Goal: Task Accomplishment & Management: Manage account settings

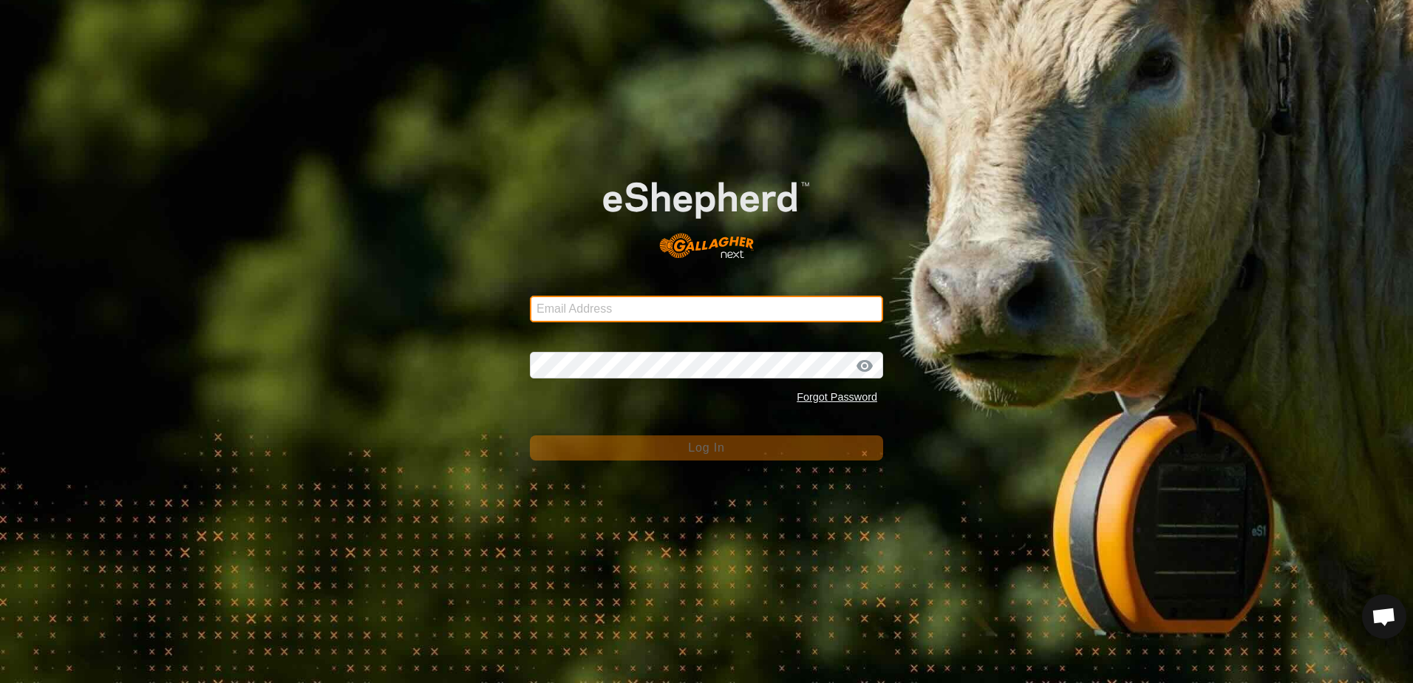
click at [624, 313] on input "Email Address" at bounding box center [706, 309] width 353 height 27
type input "[EMAIL_ADDRESS][DOMAIN_NAME]"
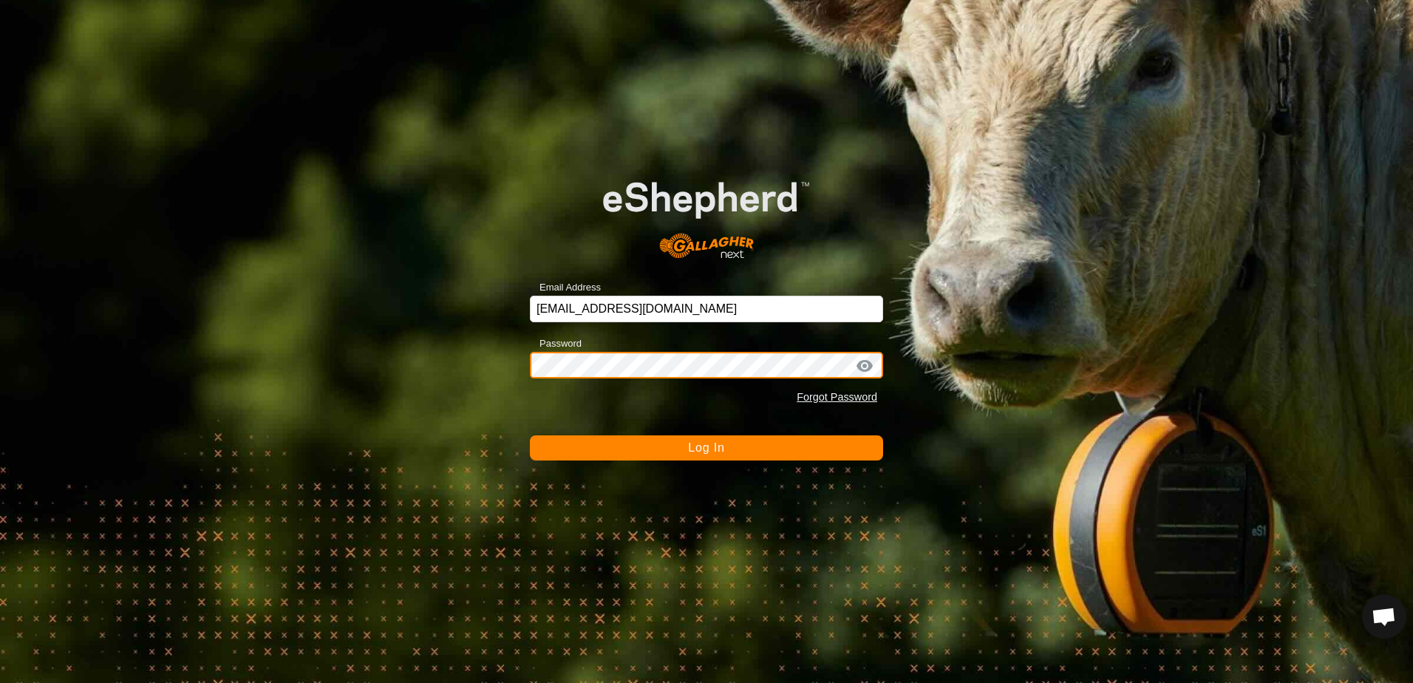
click at [530, 435] on button "Log In" at bounding box center [706, 447] width 353 height 25
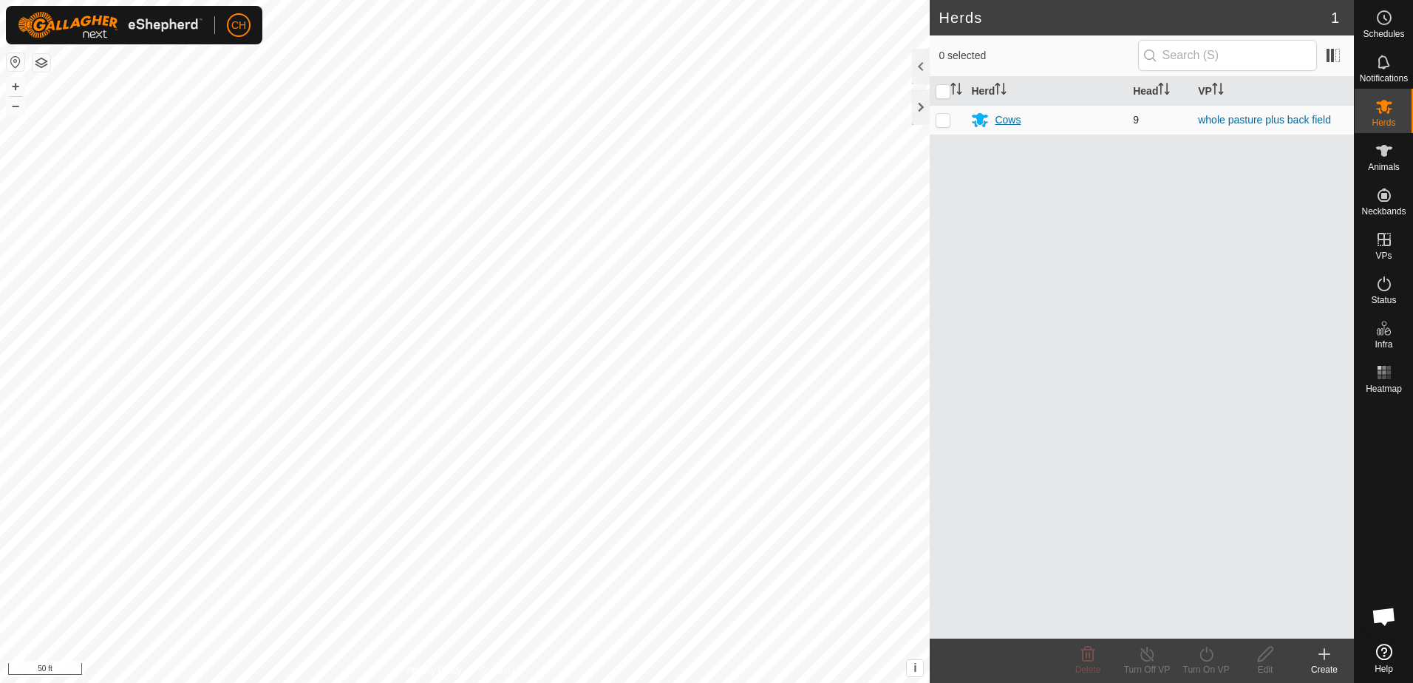
click at [1001, 118] on div "Cows" at bounding box center [1008, 120] width 26 height 16
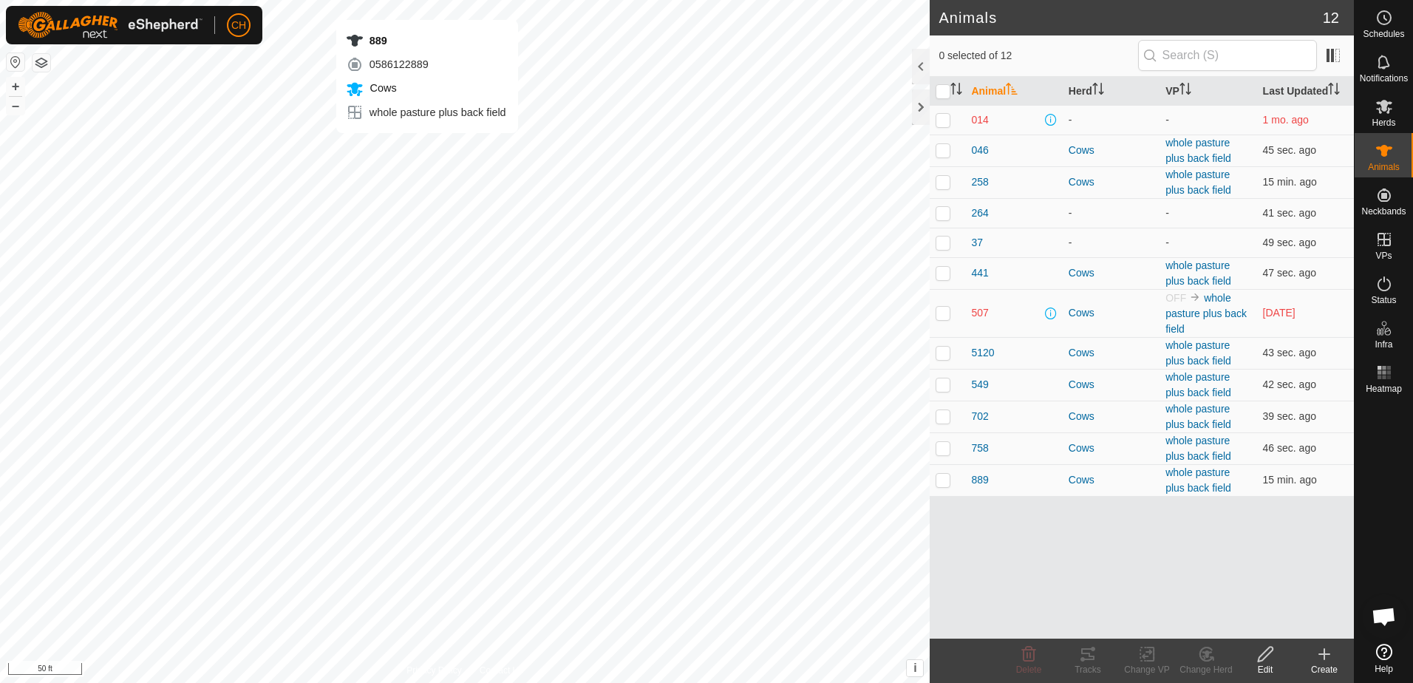
checkbox input "true"
click at [1091, 661] on icon at bounding box center [1088, 654] width 18 height 18
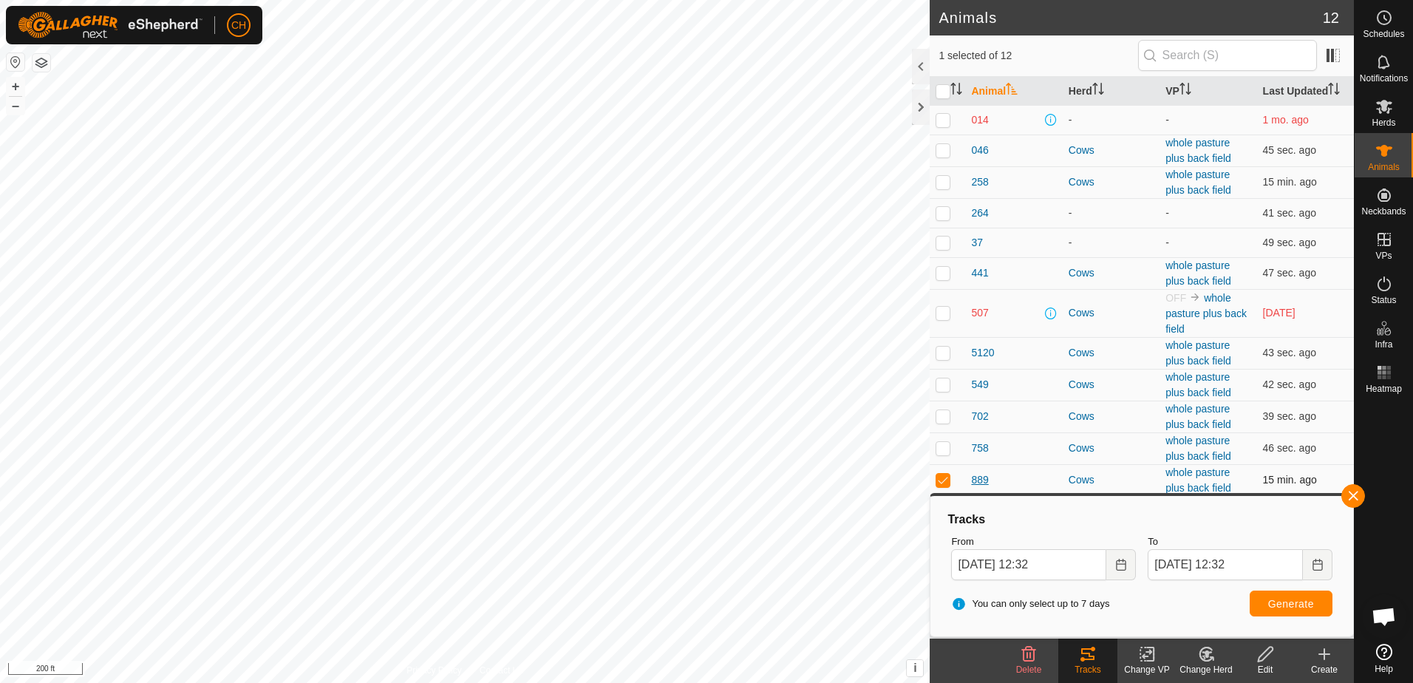
click at [981, 477] on span "889" at bounding box center [979, 480] width 17 height 16
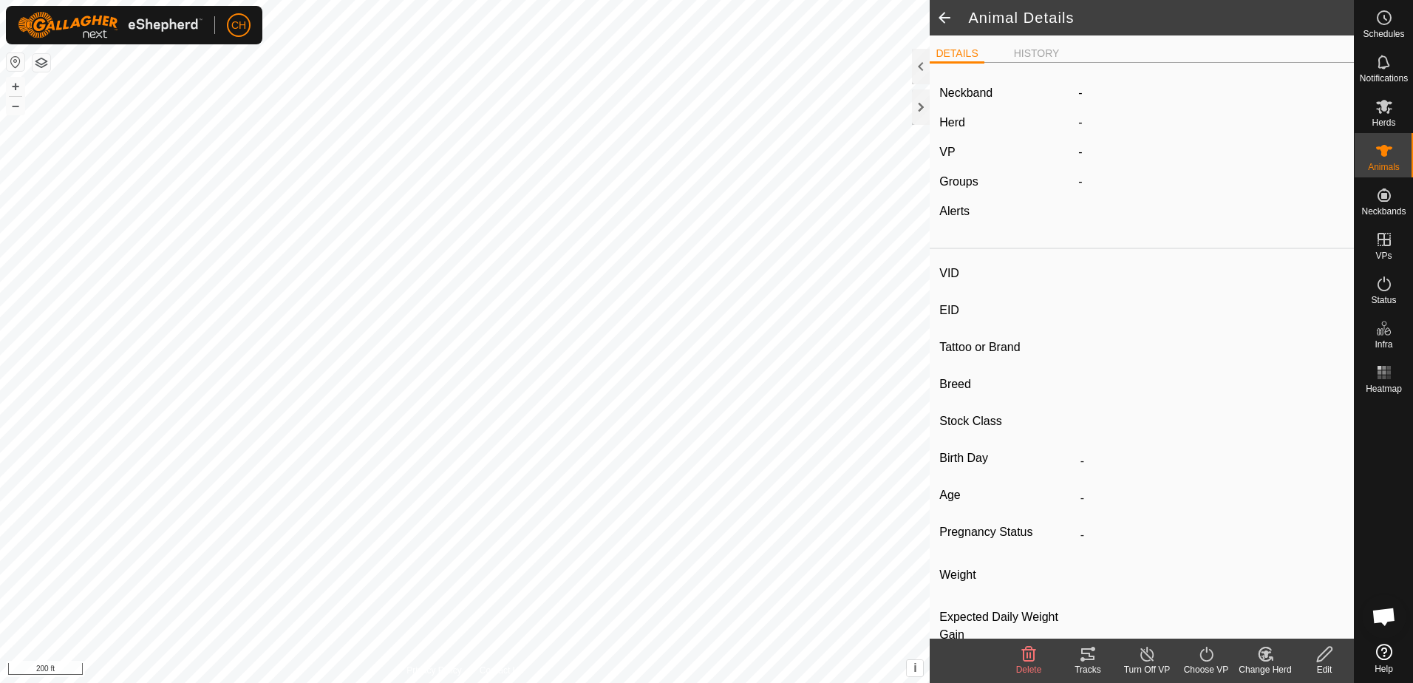
type input "889"
type input "-"
type input "CH tall"
type input "-"
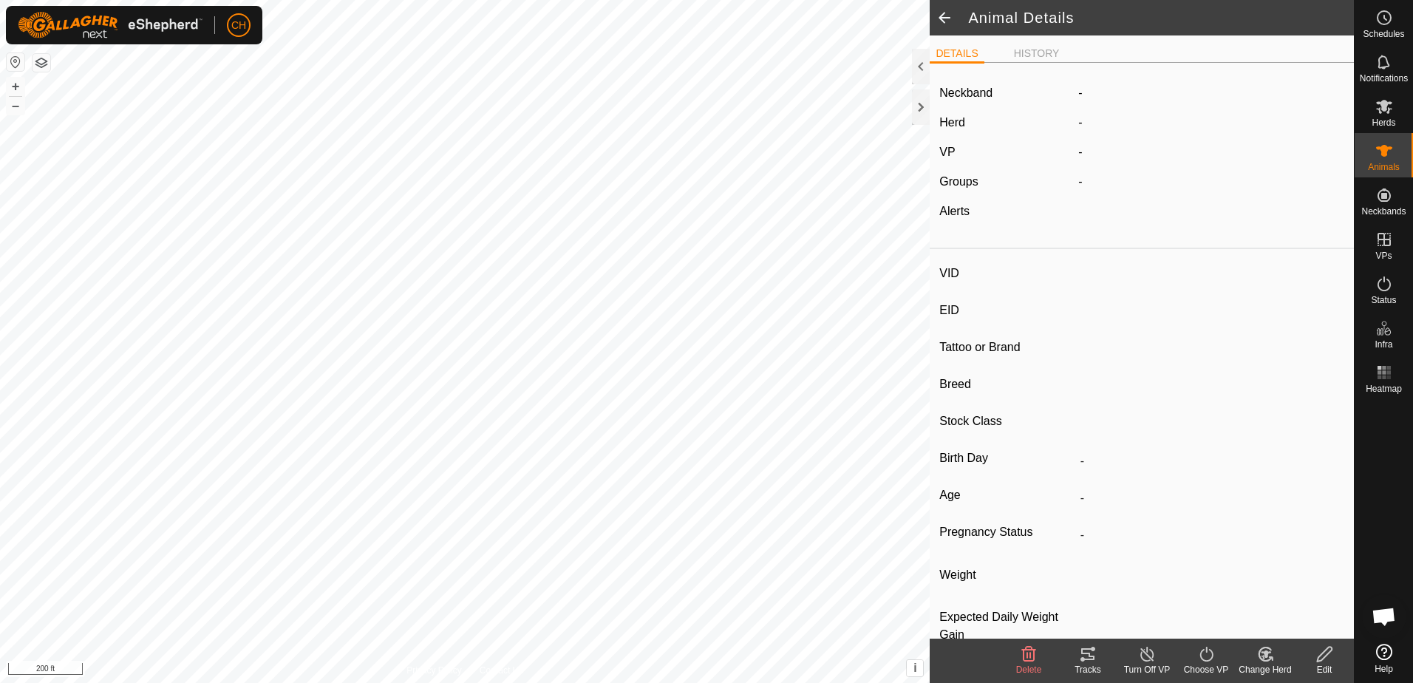
type input "0 kg"
type input "-"
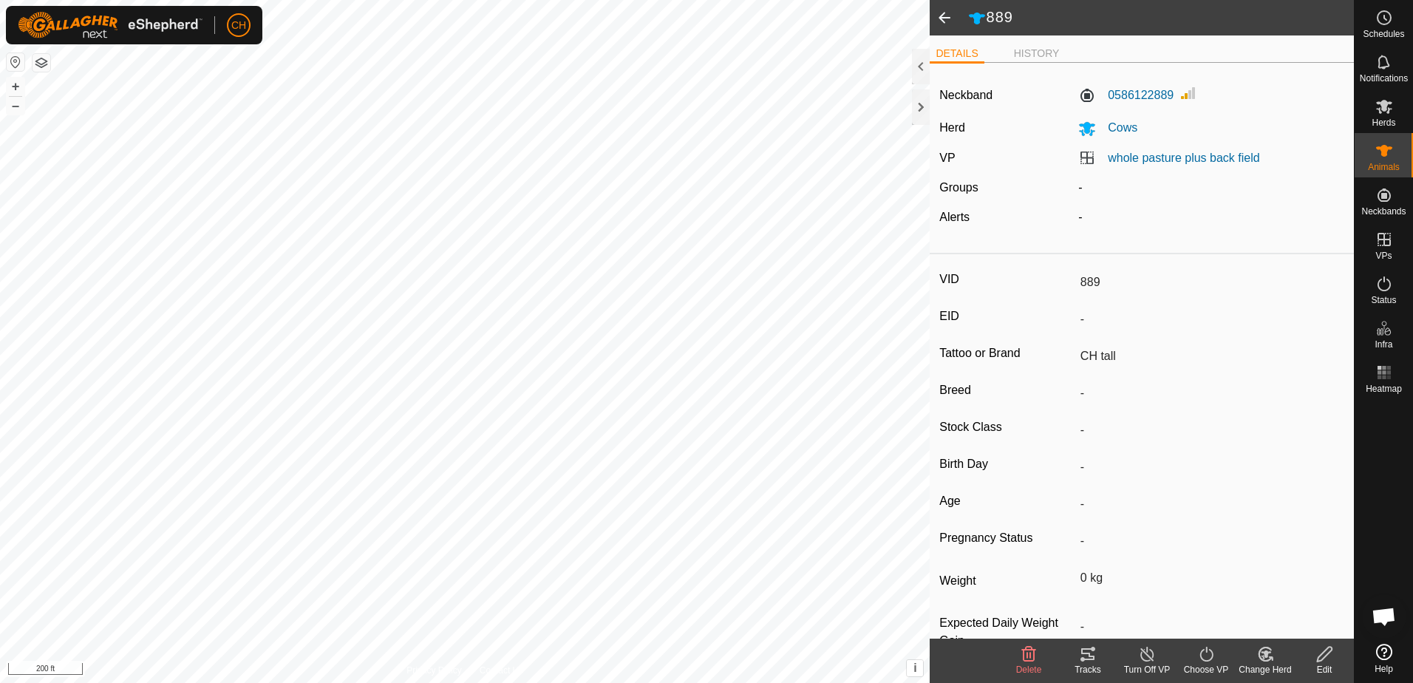
click at [943, 17] on span at bounding box center [945, 17] width 30 height 35
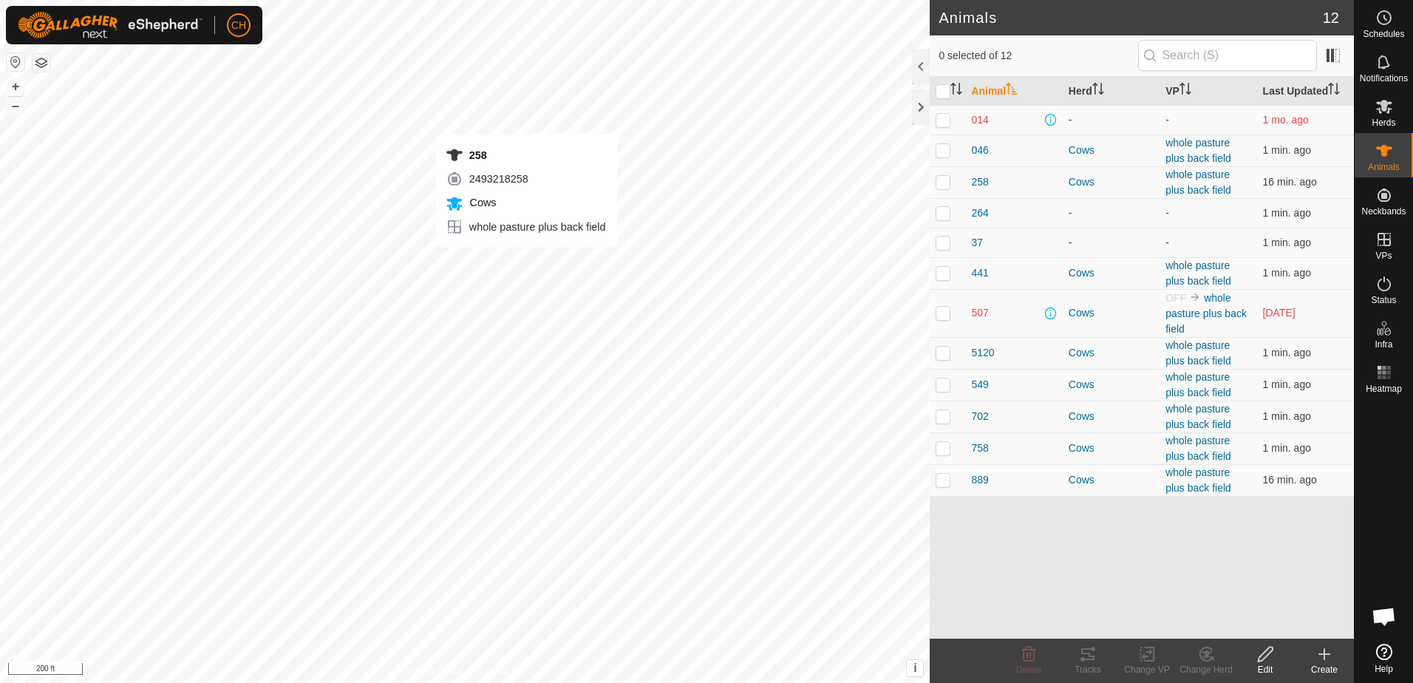
checkbox input "true"
click at [981, 182] on span "258" at bounding box center [979, 182] width 17 height 16
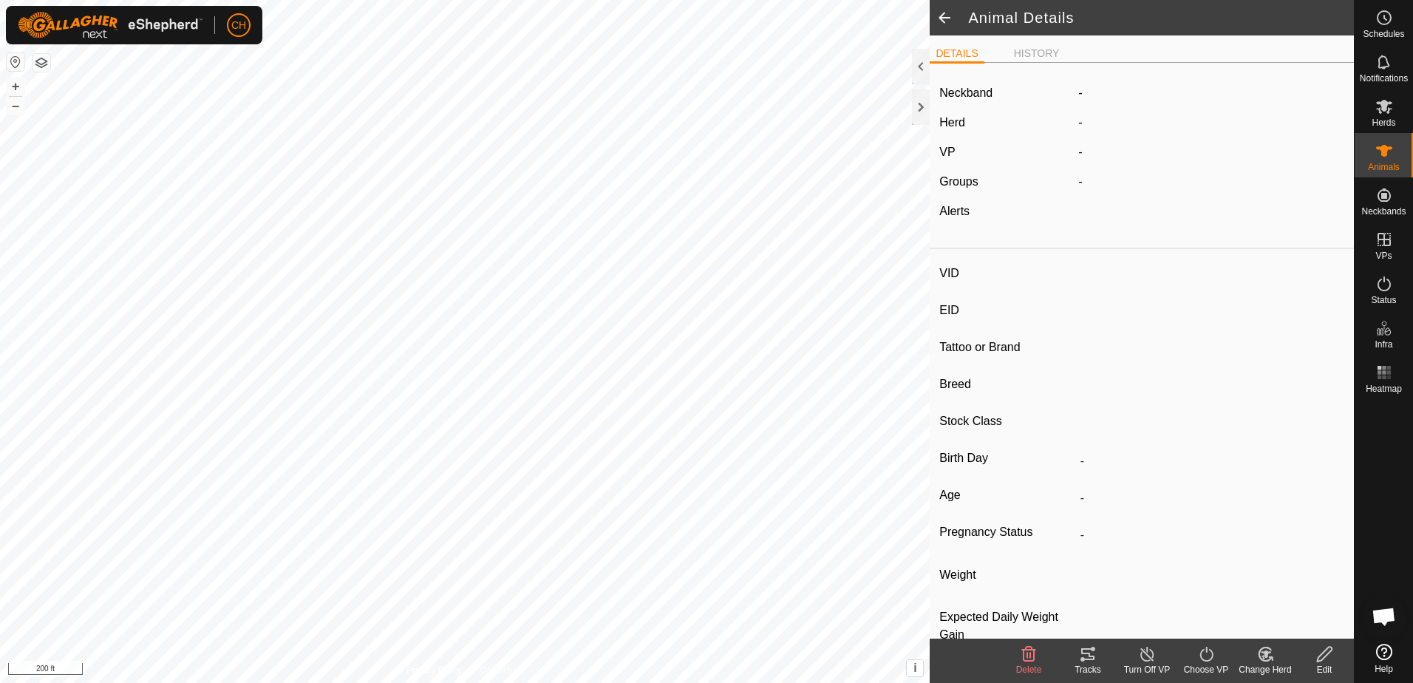
type input "258"
type input "-"
type input "one horn"
type input "-"
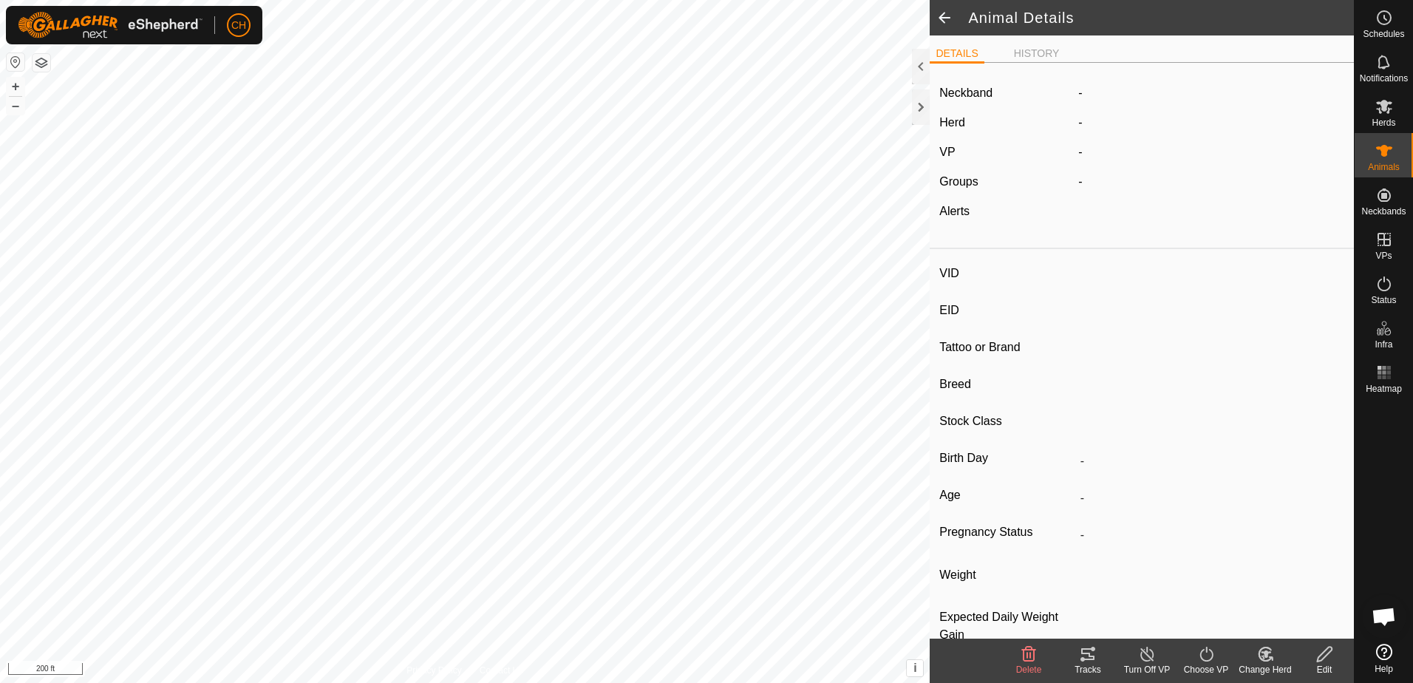
type input "0 kg"
type input "-"
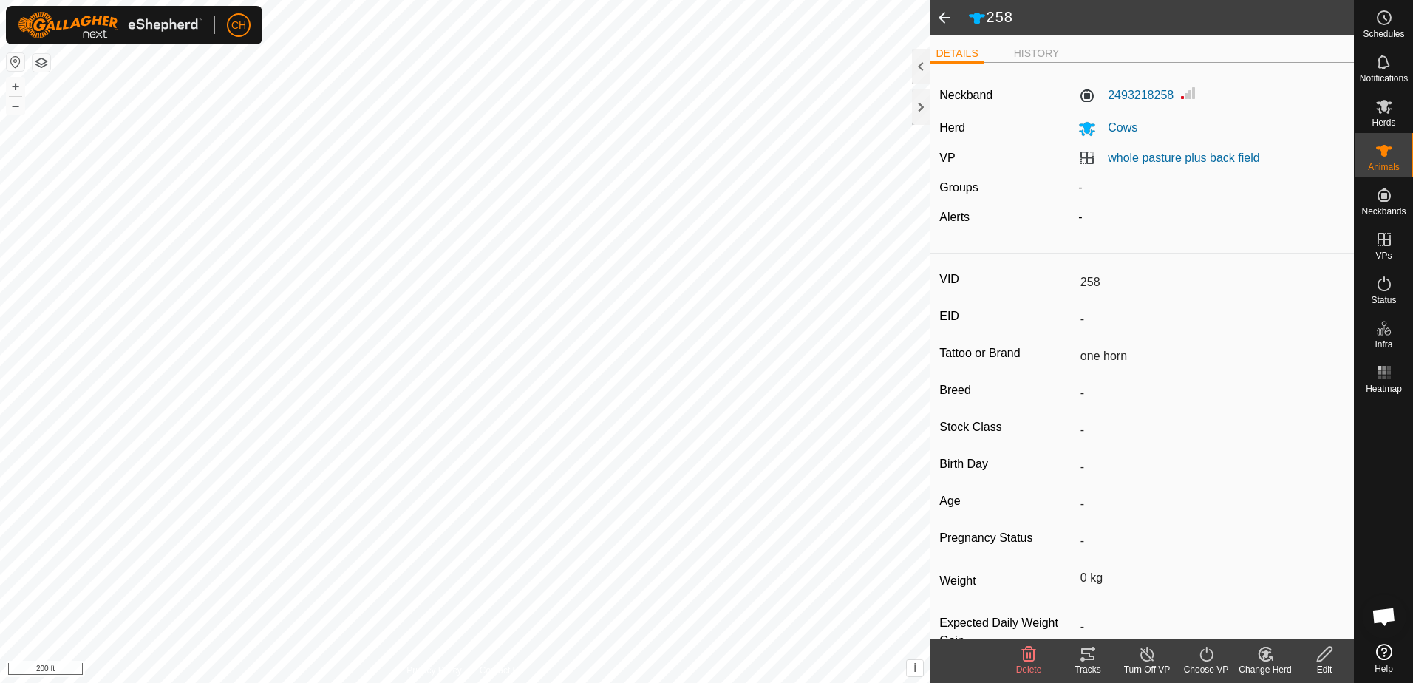
click at [946, 18] on span at bounding box center [945, 17] width 30 height 35
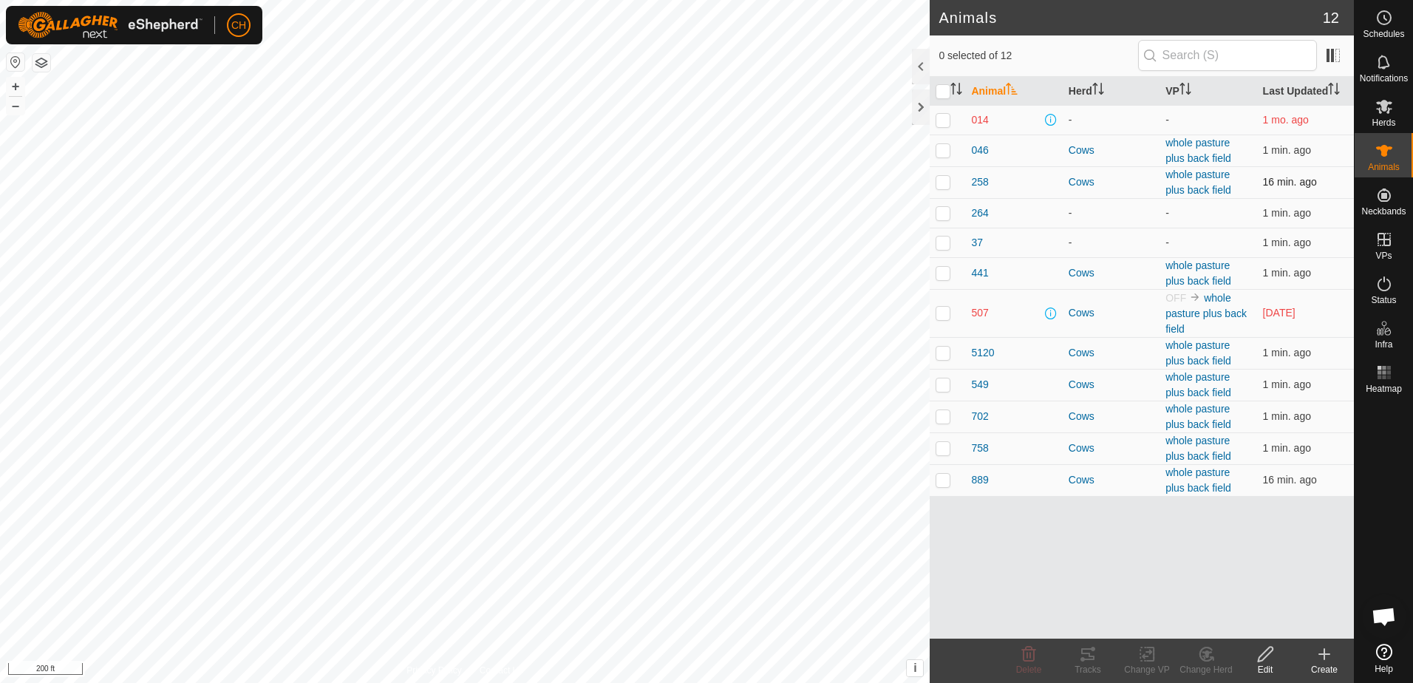
click at [944, 184] on p-checkbox at bounding box center [943, 182] width 15 height 12
click at [1080, 658] on icon at bounding box center [1088, 654] width 18 height 18
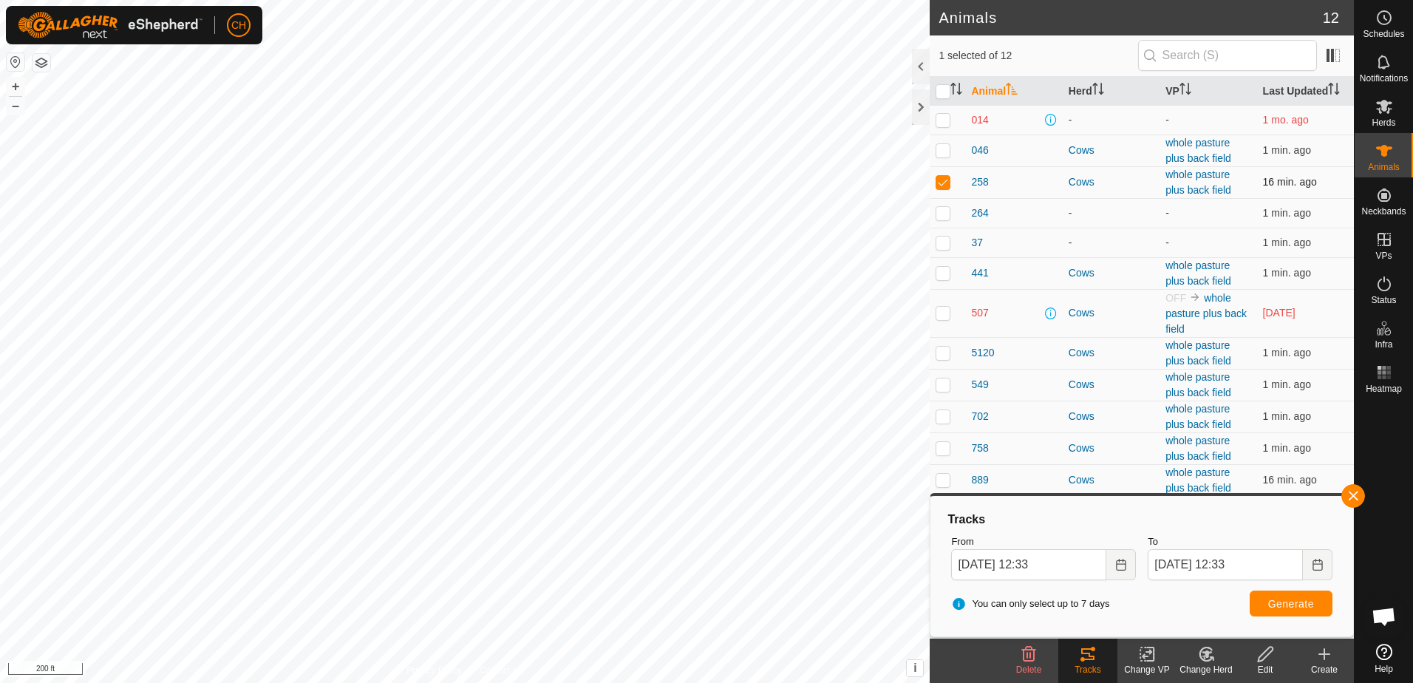
click at [944, 183] on p-checkbox at bounding box center [943, 182] width 15 height 12
checkbox input "false"
click at [978, 215] on span "264" at bounding box center [979, 213] width 17 height 16
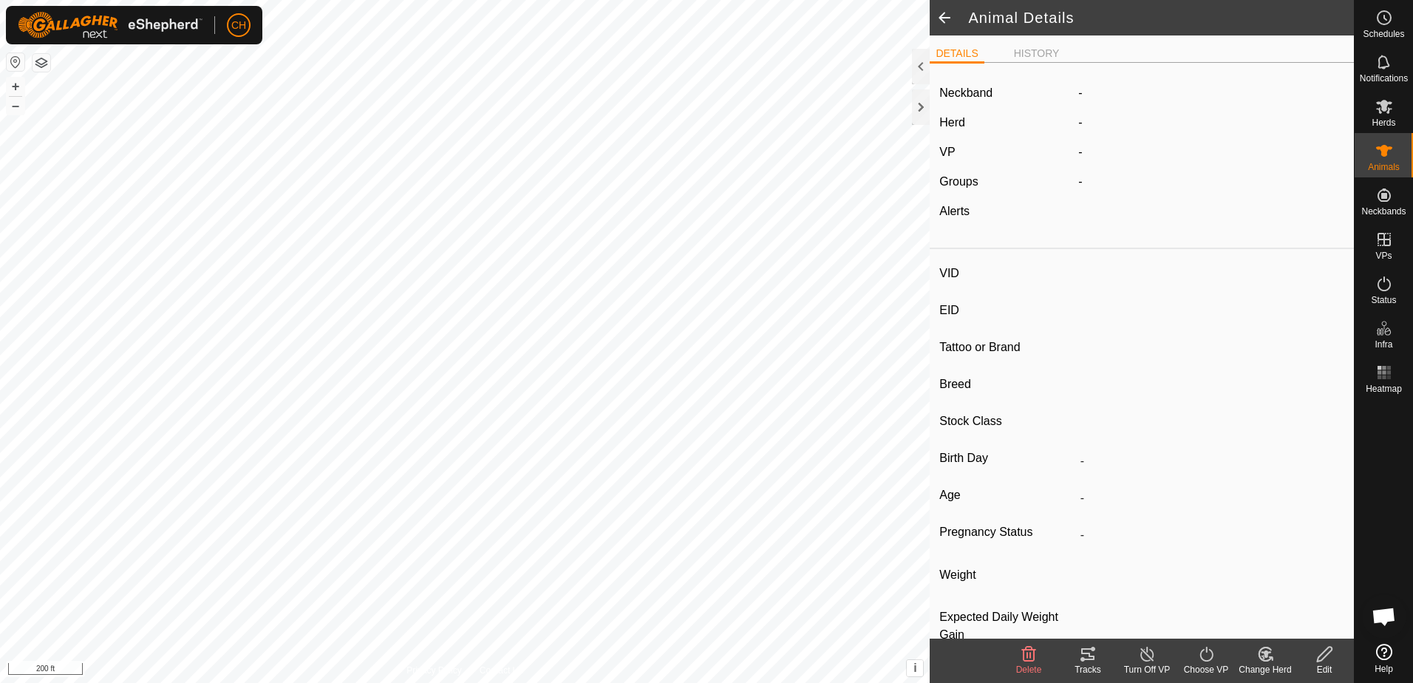
type input "264"
type input "-"
type input "[PERSON_NAME]"
type input "-"
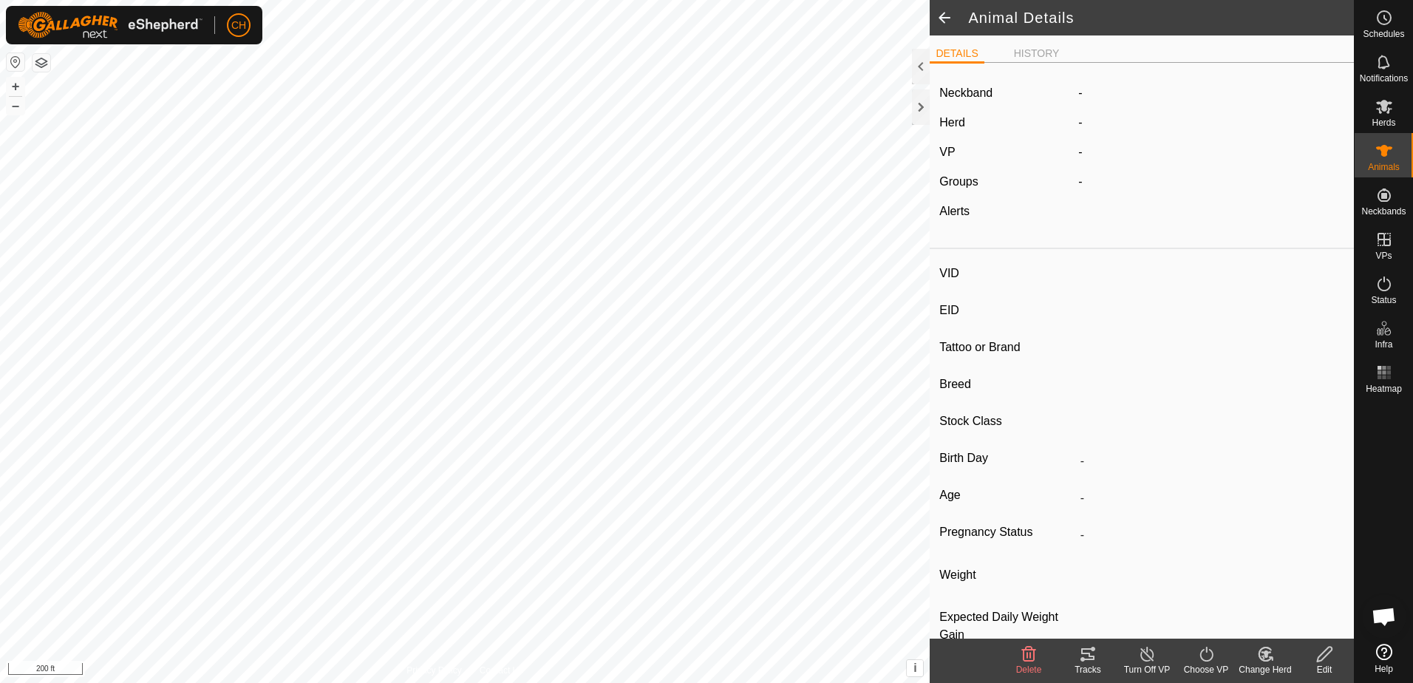
type input "0 kg"
type input "-"
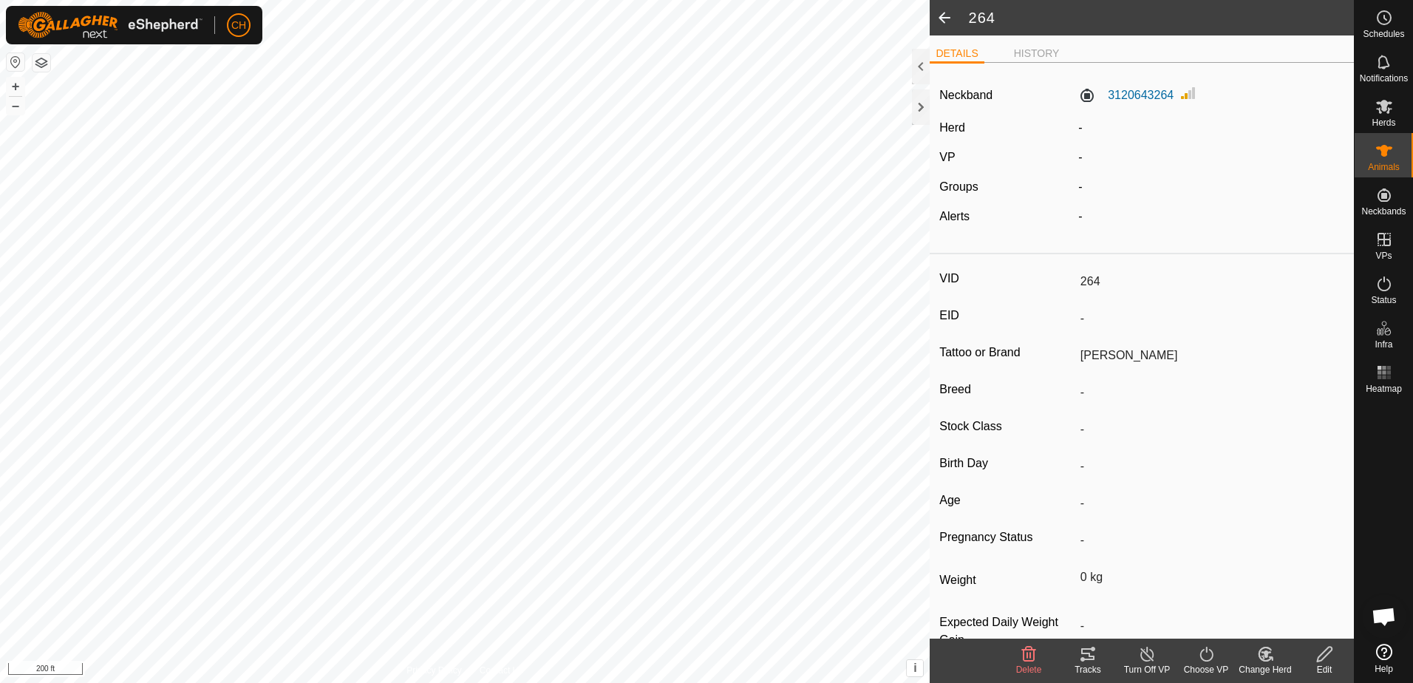
click at [941, 15] on span at bounding box center [945, 17] width 30 height 35
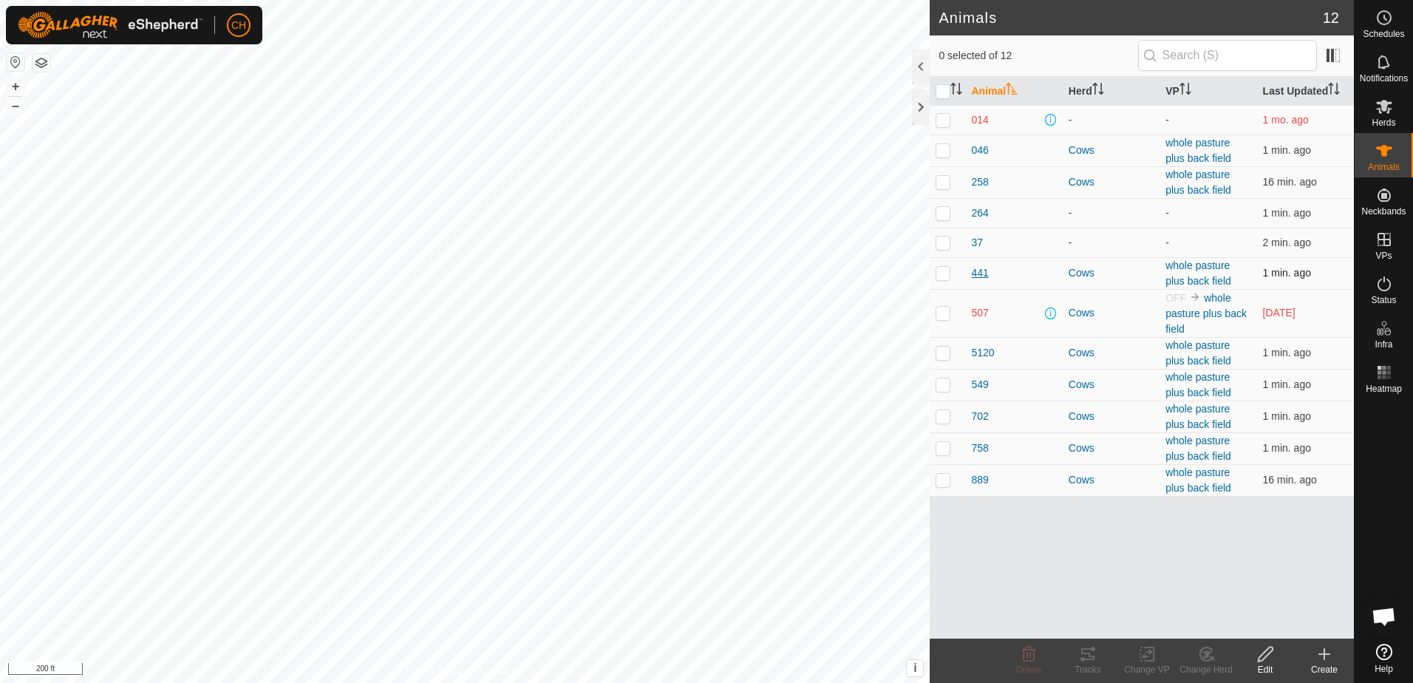
click at [978, 272] on span "441" at bounding box center [979, 273] width 17 height 16
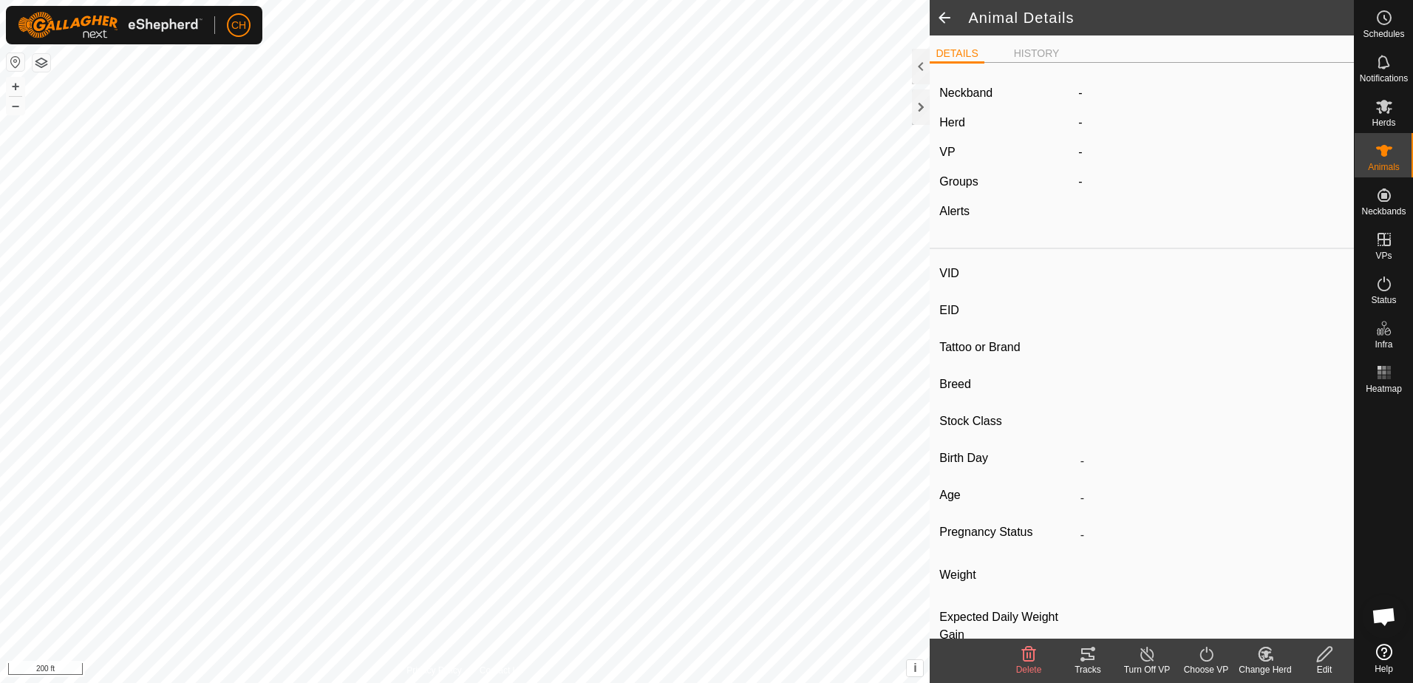
type input "441"
type input "-"
type input "CH short"
type input "-"
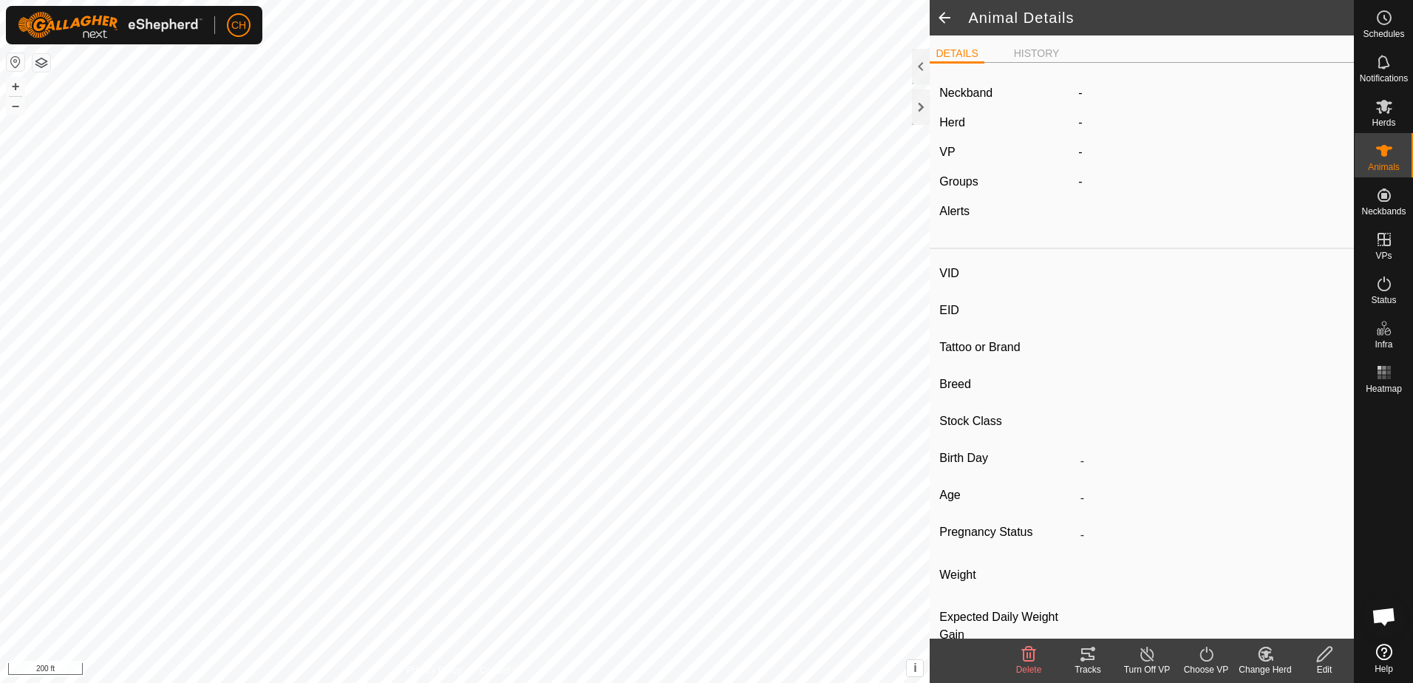
type input "0 kg"
type input "-"
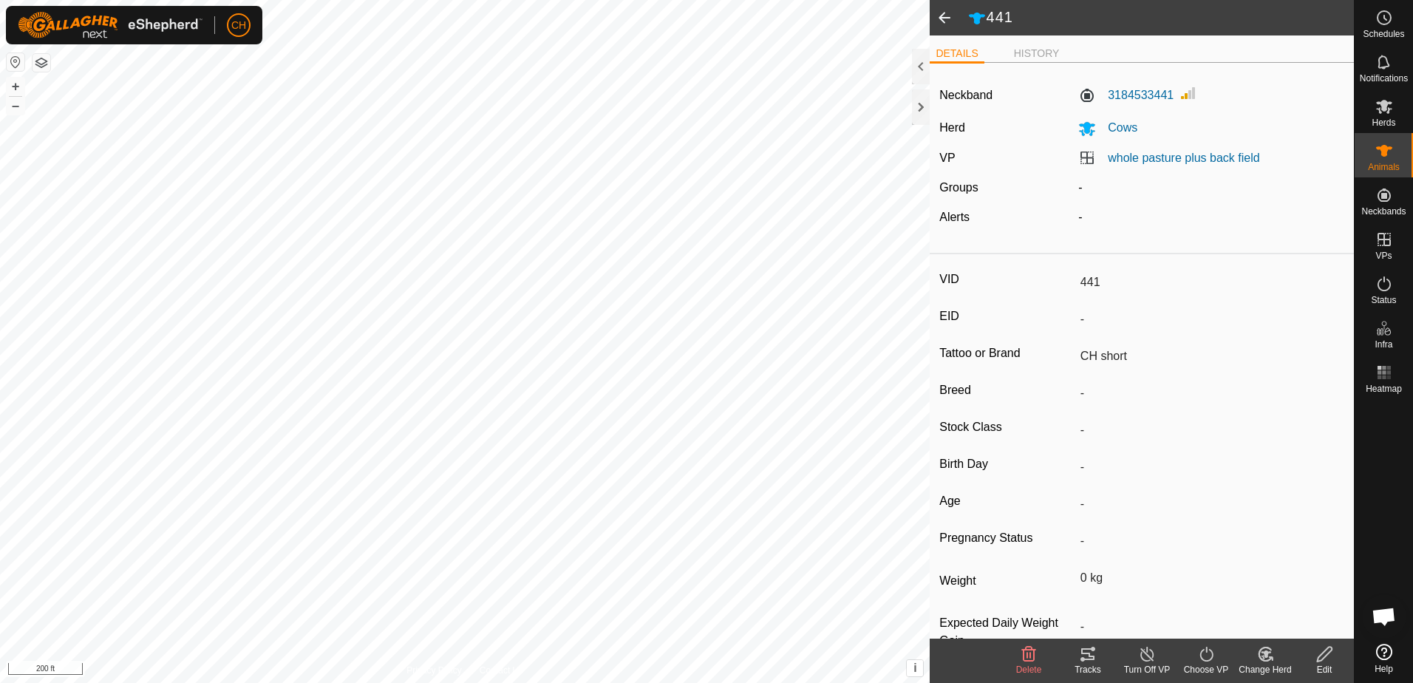
click at [944, 15] on span at bounding box center [945, 17] width 30 height 35
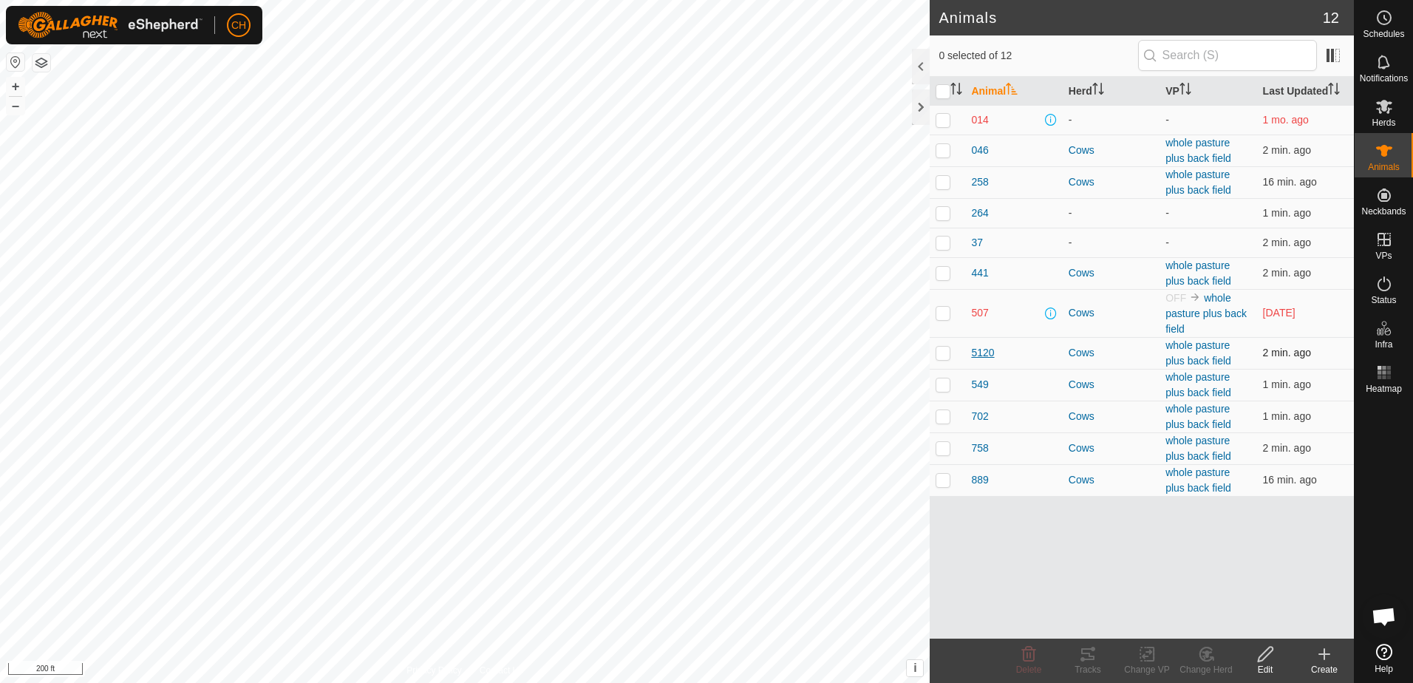
click at [976, 354] on span "5120" at bounding box center [982, 353] width 23 height 16
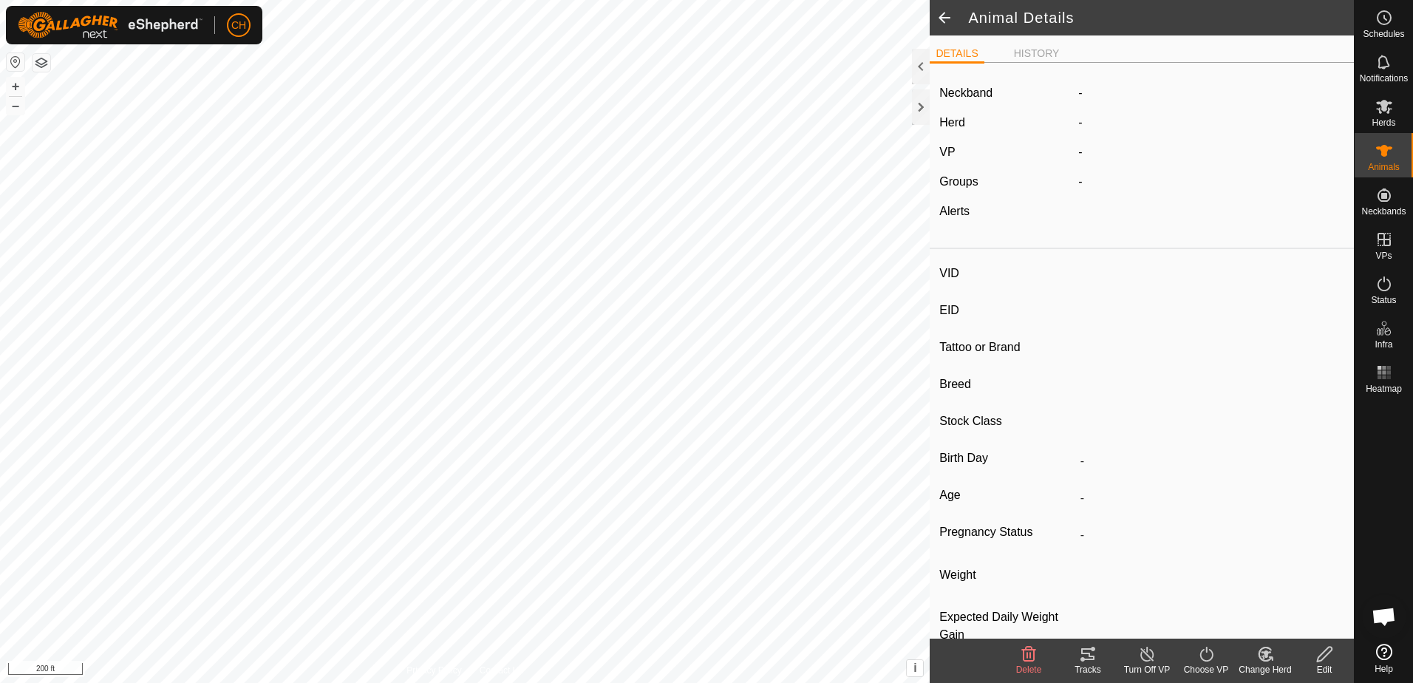
type input "5120"
type input "-"
type input "BF Ears"
type input "-"
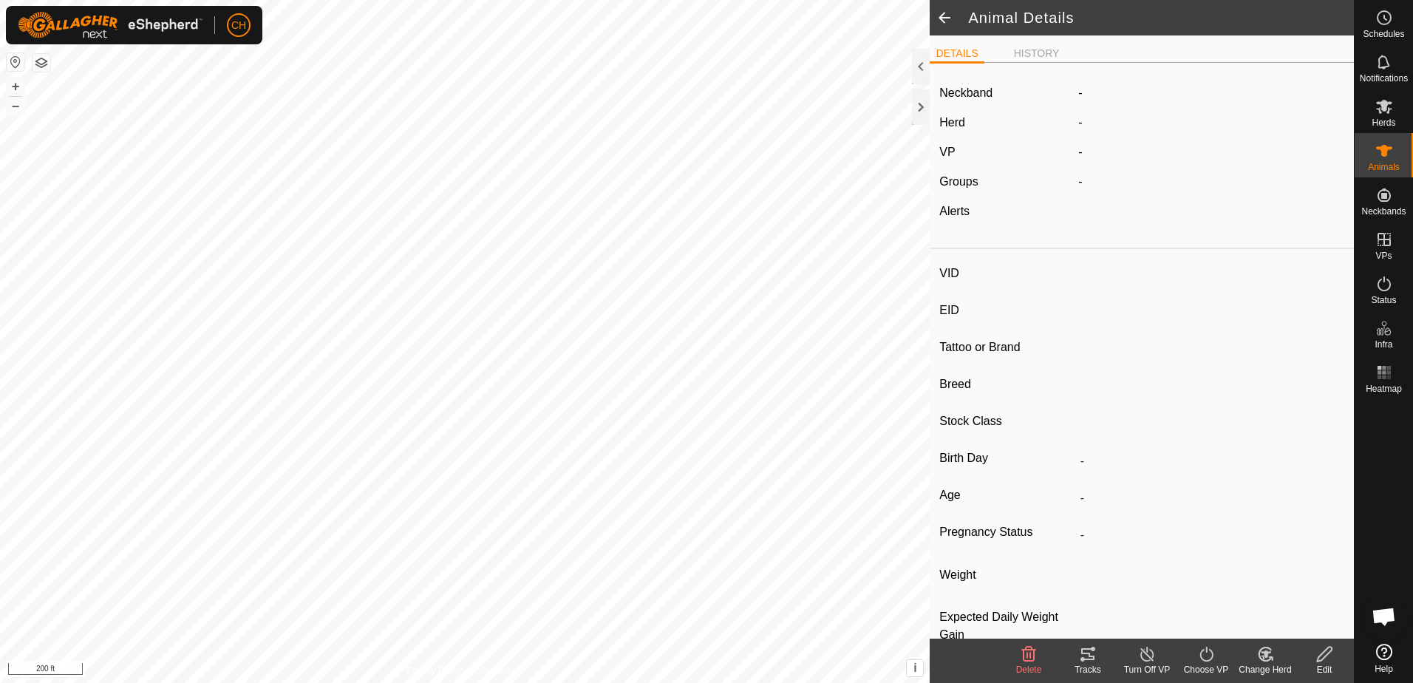
type input "0 kg"
type input "-"
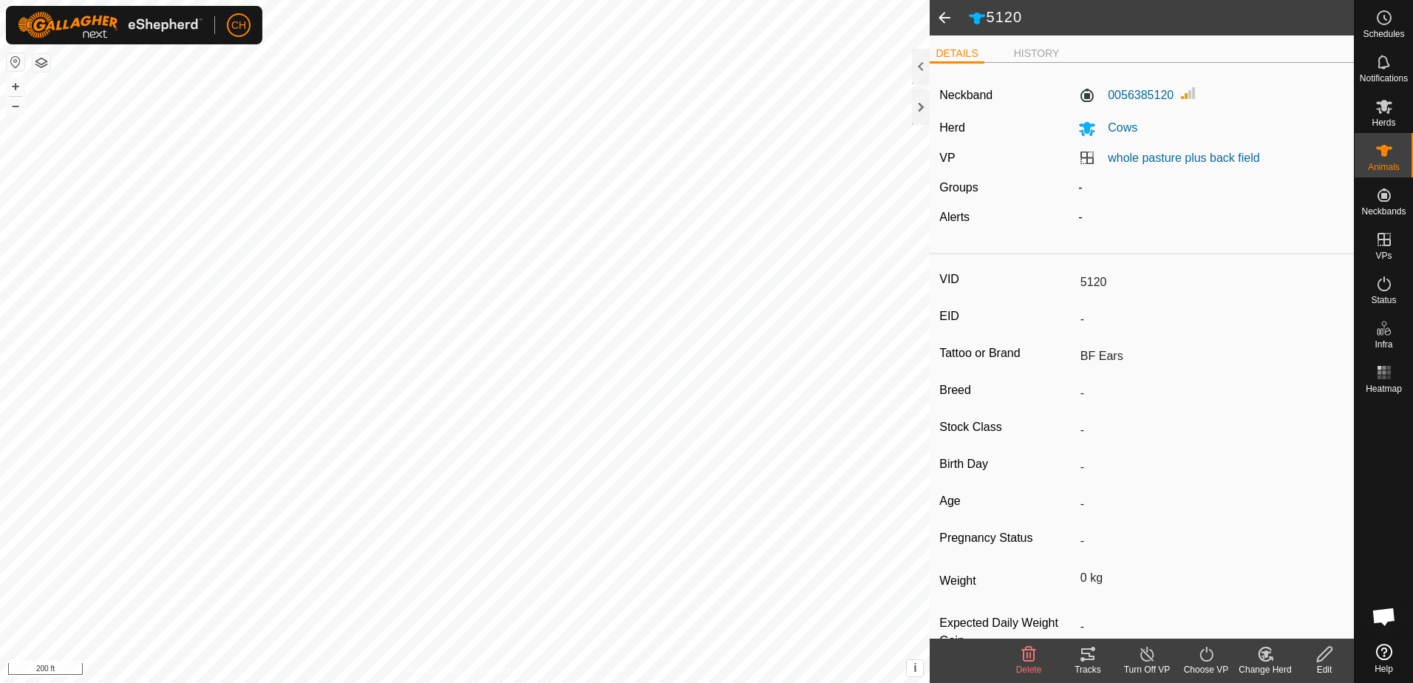
click at [945, 16] on span at bounding box center [945, 17] width 30 height 35
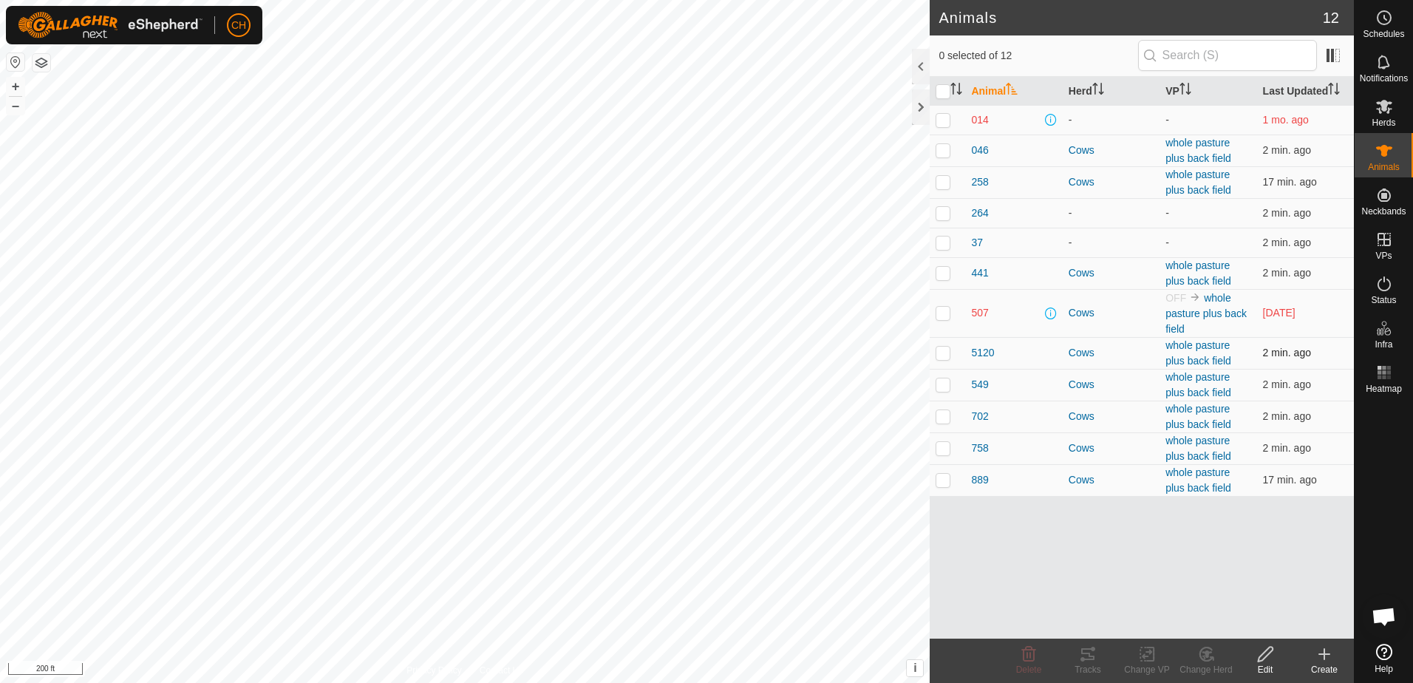
click at [949, 351] on p-checkbox at bounding box center [943, 353] width 15 height 12
checkbox input "true"
click at [1081, 660] on icon at bounding box center [1082, 659] width 4 height 4
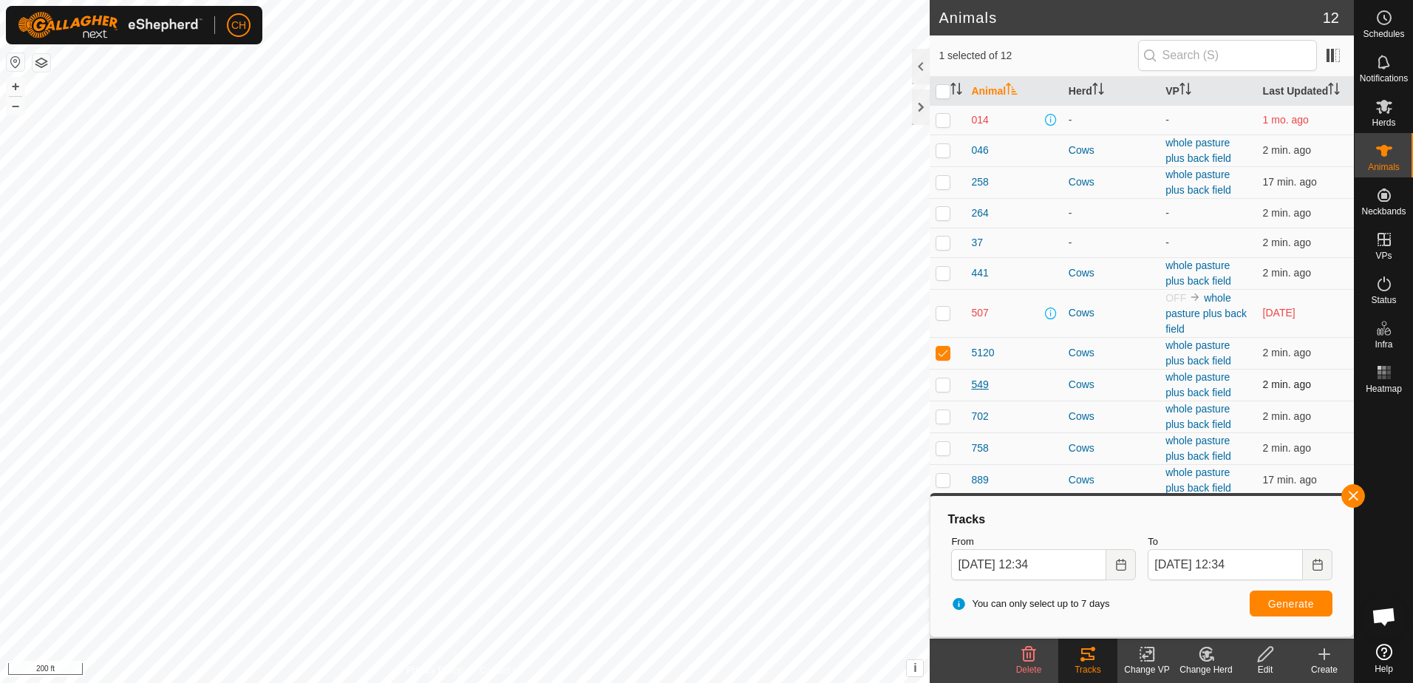
click at [978, 386] on span "549" at bounding box center [979, 385] width 17 height 16
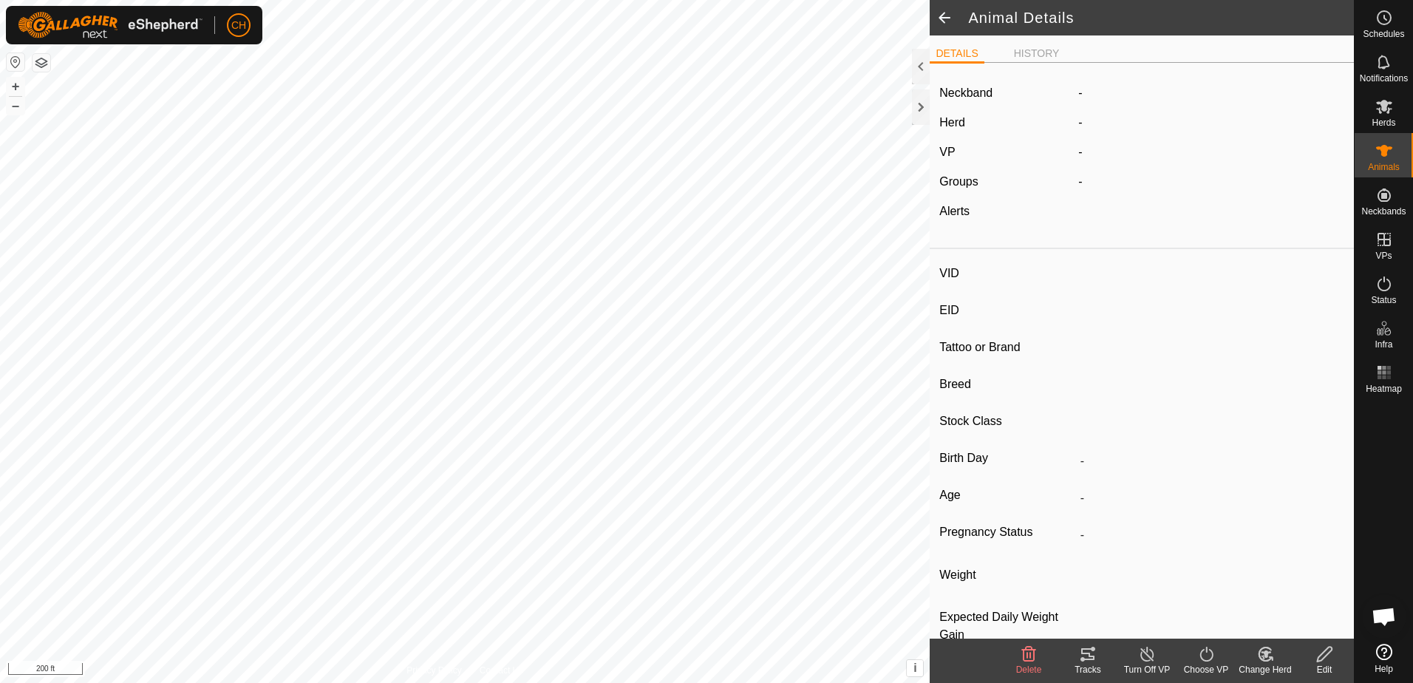
type input "549"
type input "-"
type input "[PERSON_NAME]"
type input "-"
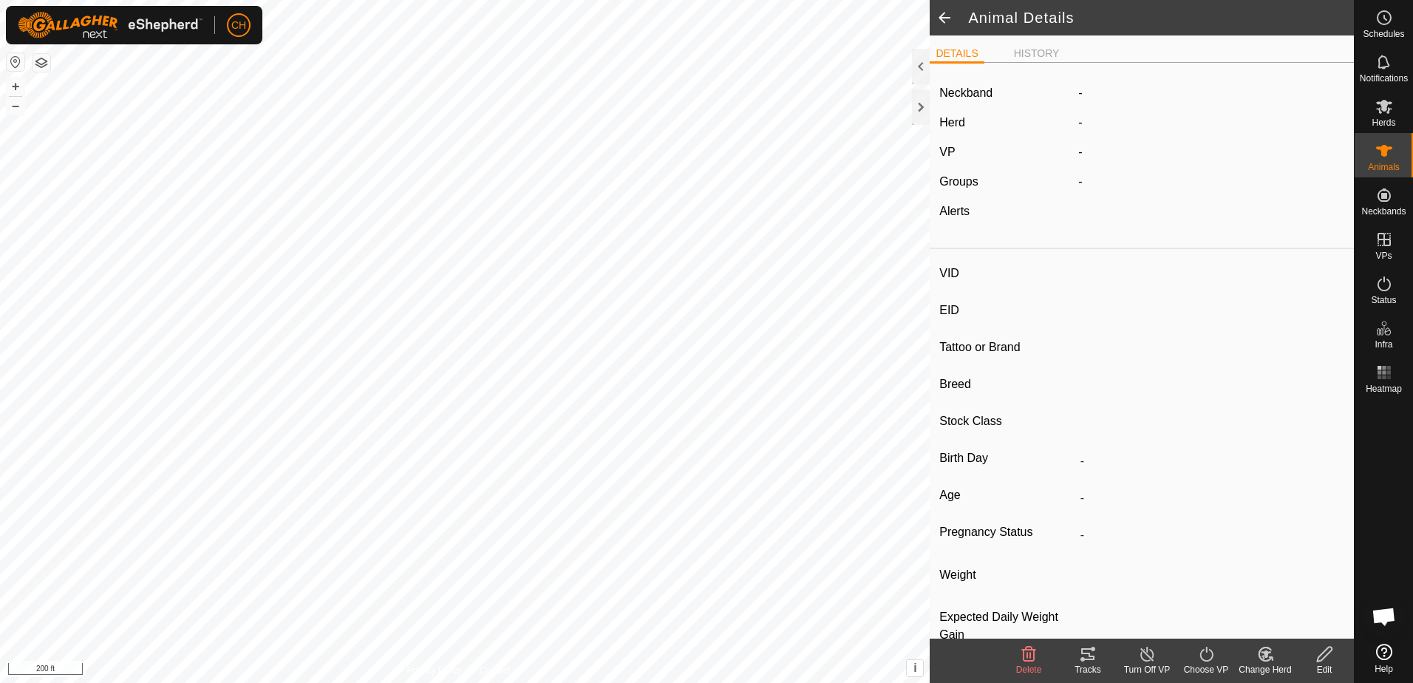
type input "0 kg"
type input "-"
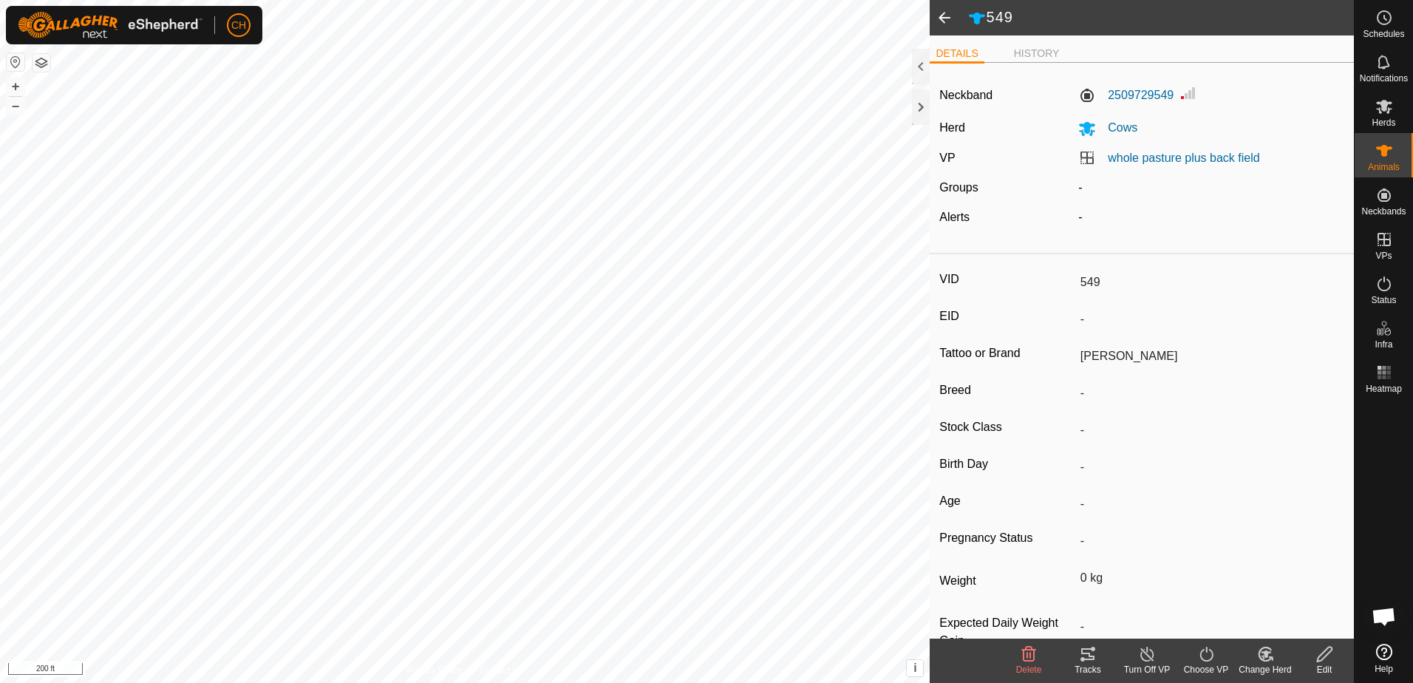
click at [950, 18] on span at bounding box center [945, 17] width 30 height 35
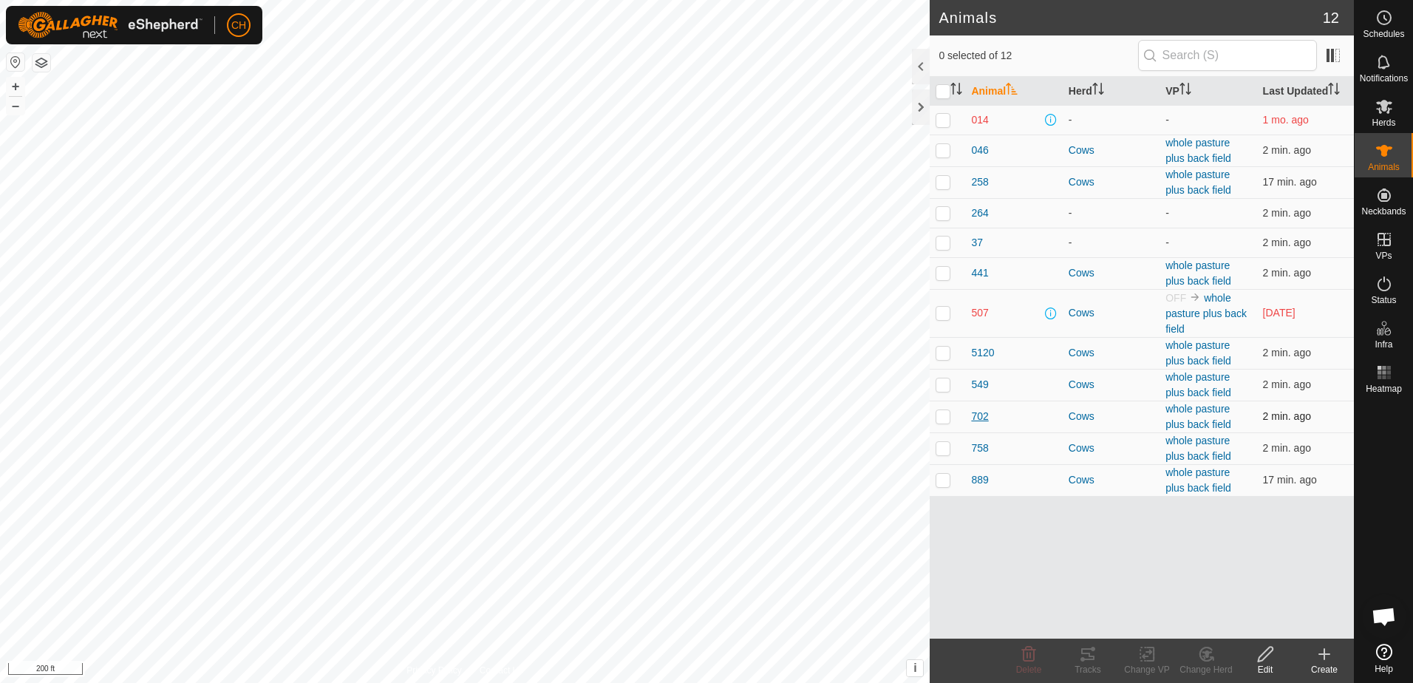
click at [982, 417] on span "702" at bounding box center [979, 417] width 17 height 16
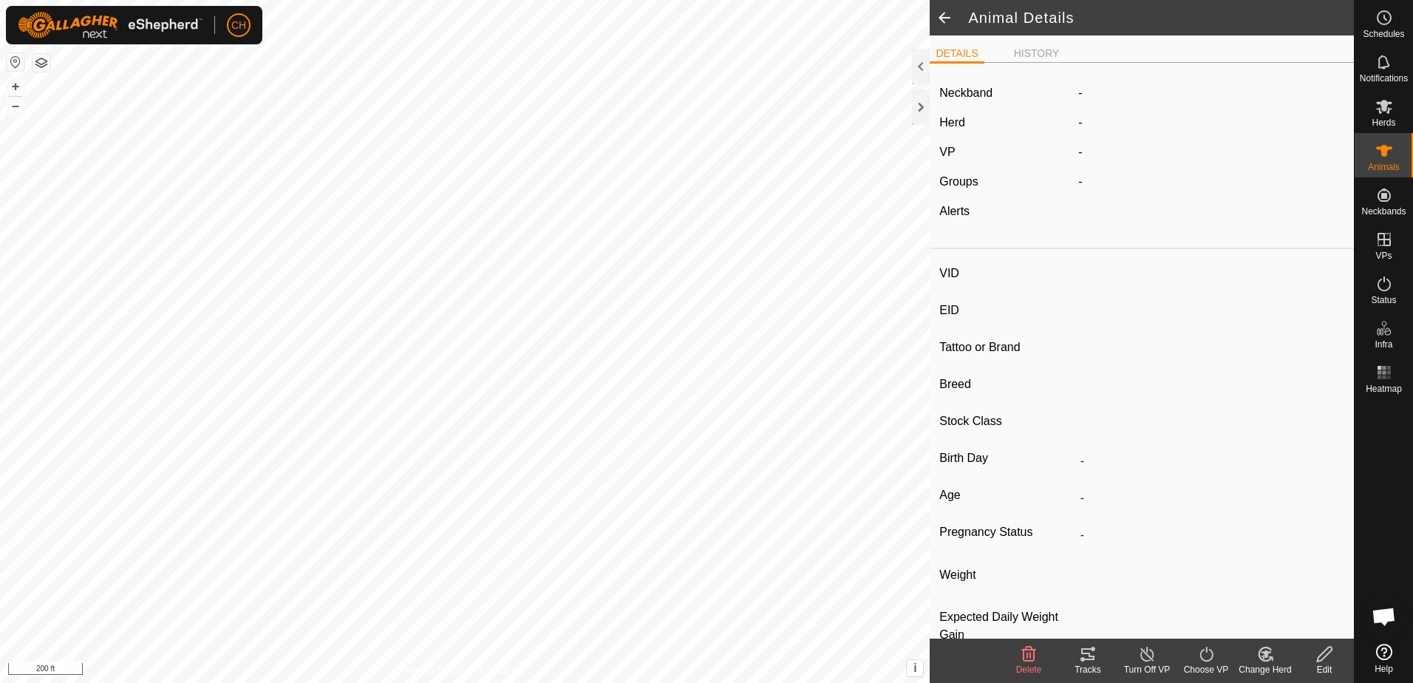
type input "702"
type input "-"
type input "Scar Eye"
type input "-"
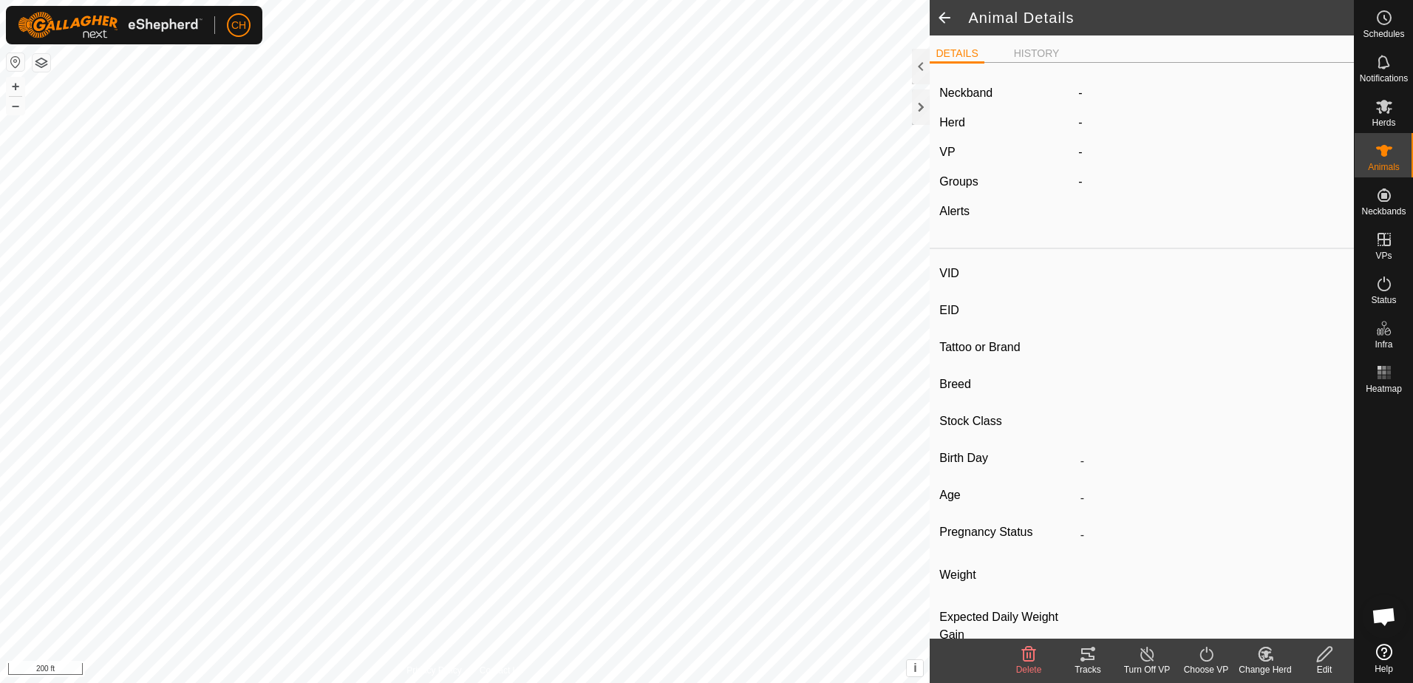
type input "0 kg"
type input "-"
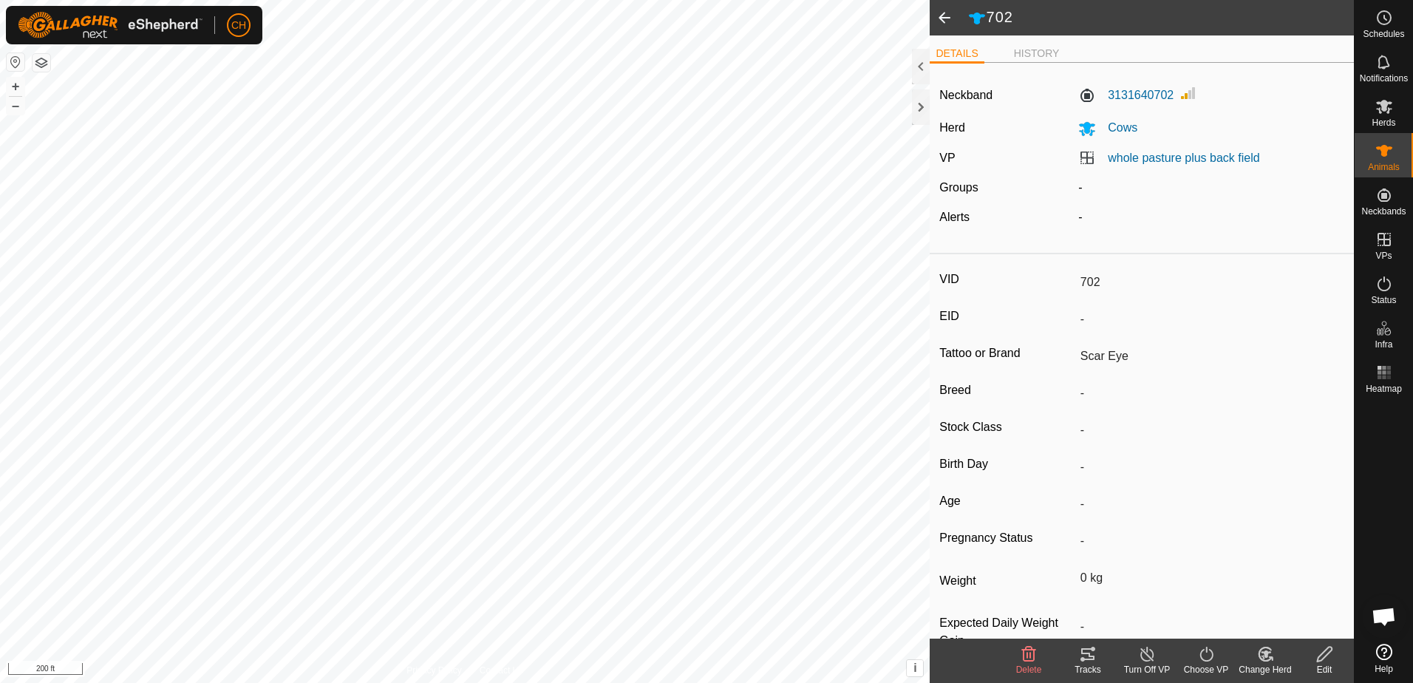
click at [944, 21] on span at bounding box center [945, 17] width 30 height 35
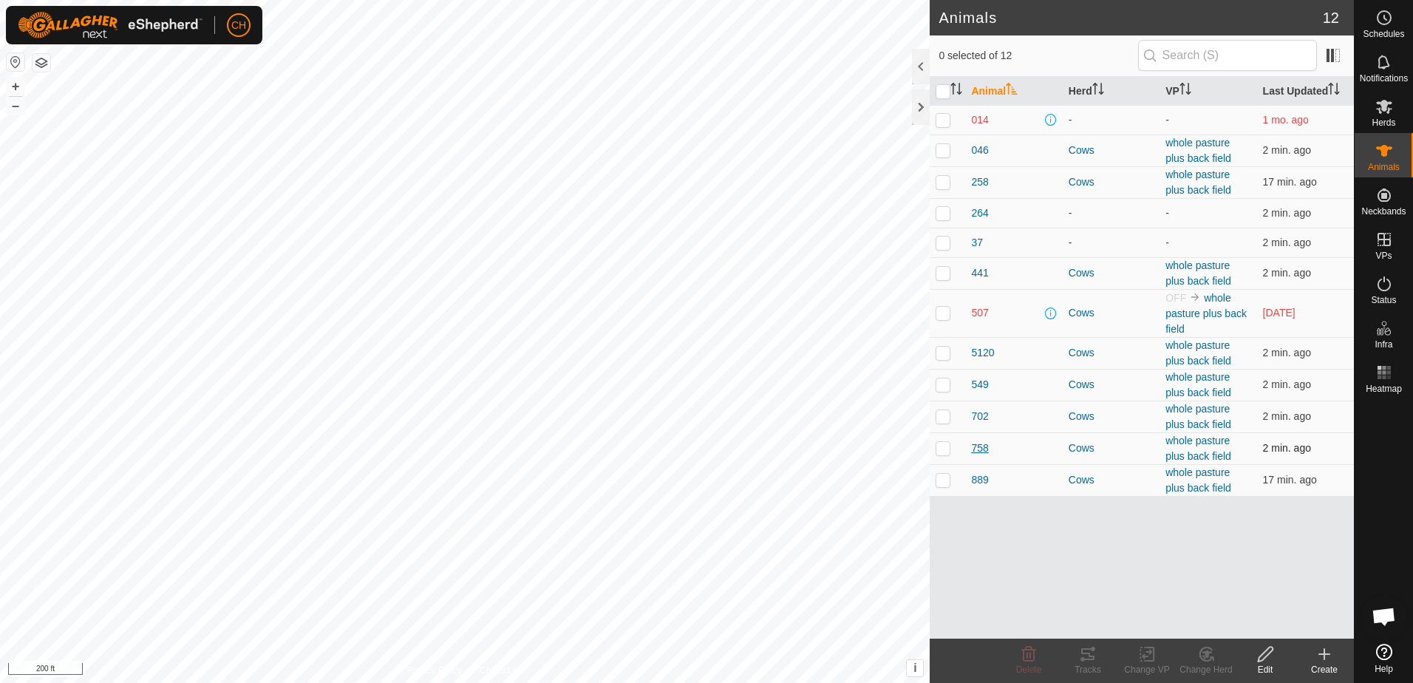
click at [979, 452] on span "758" at bounding box center [979, 448] width 17 height 16
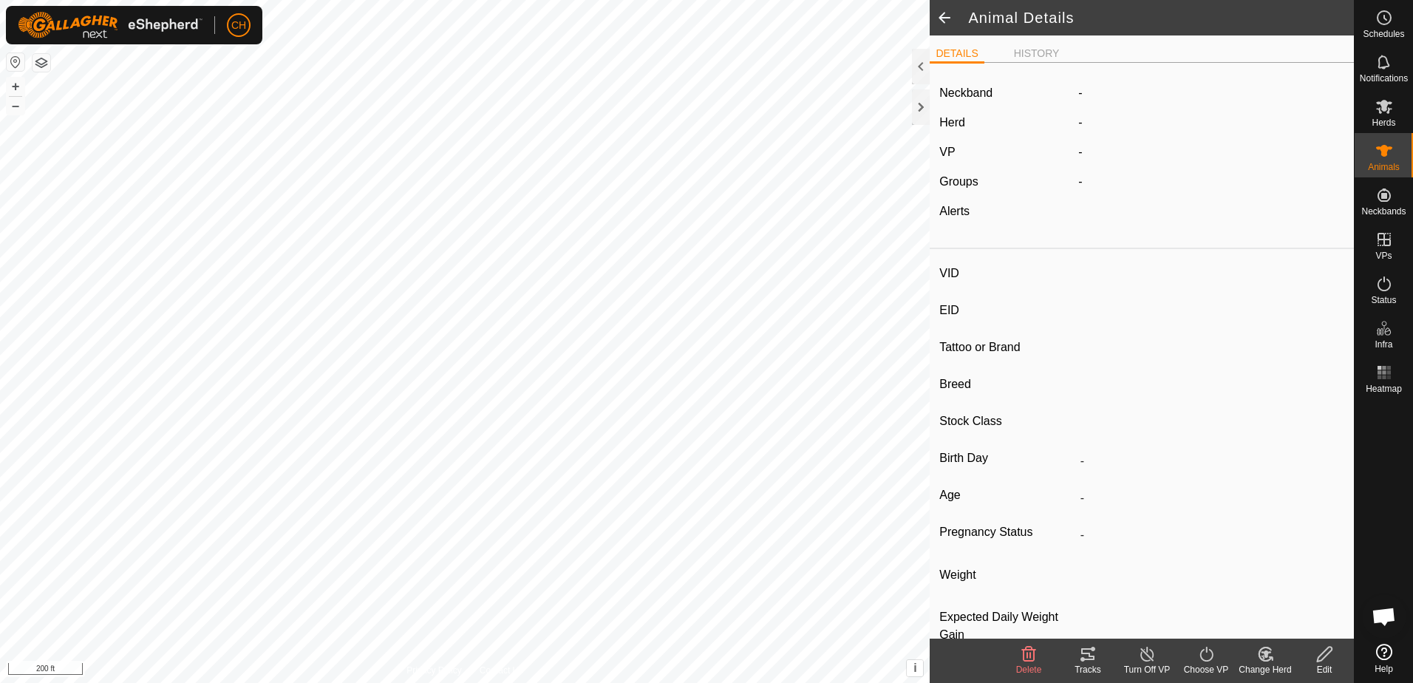
type input "758"
type input "-"
type input "Orange Cow"
type input "-"
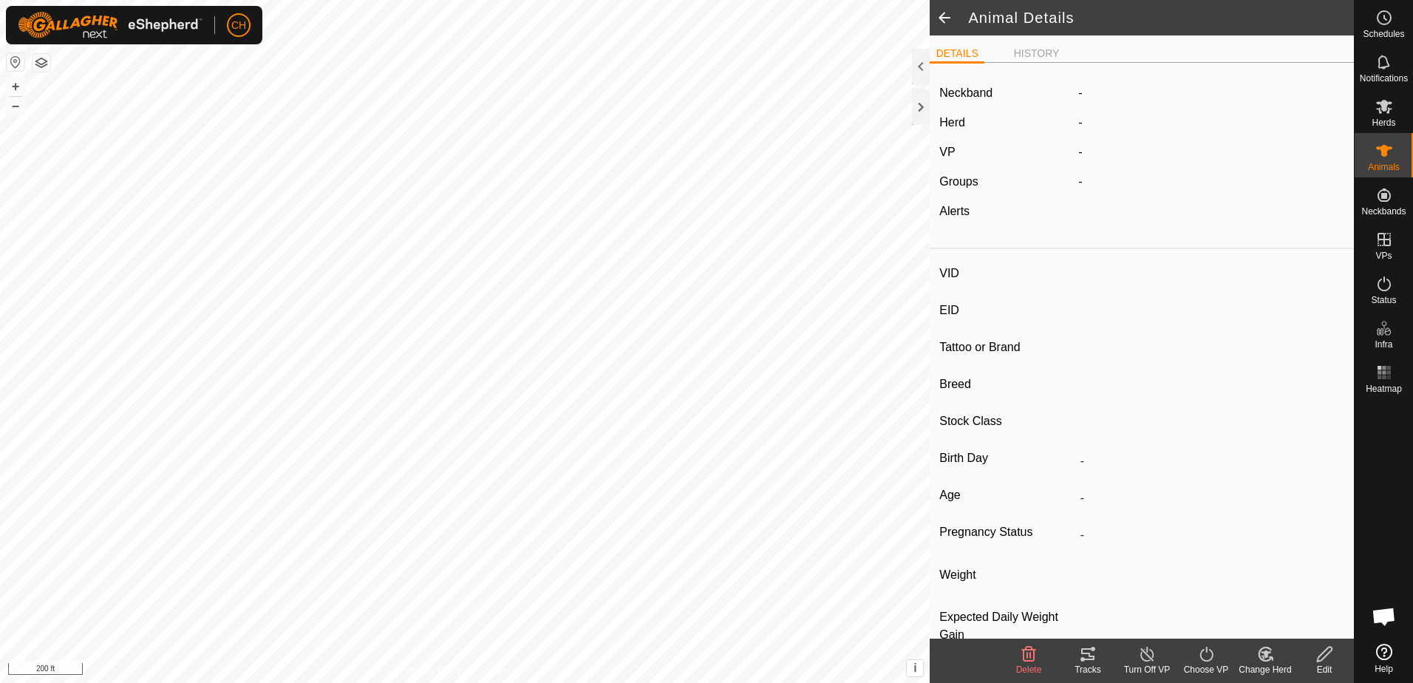
type input "0 kg"
type input "-"
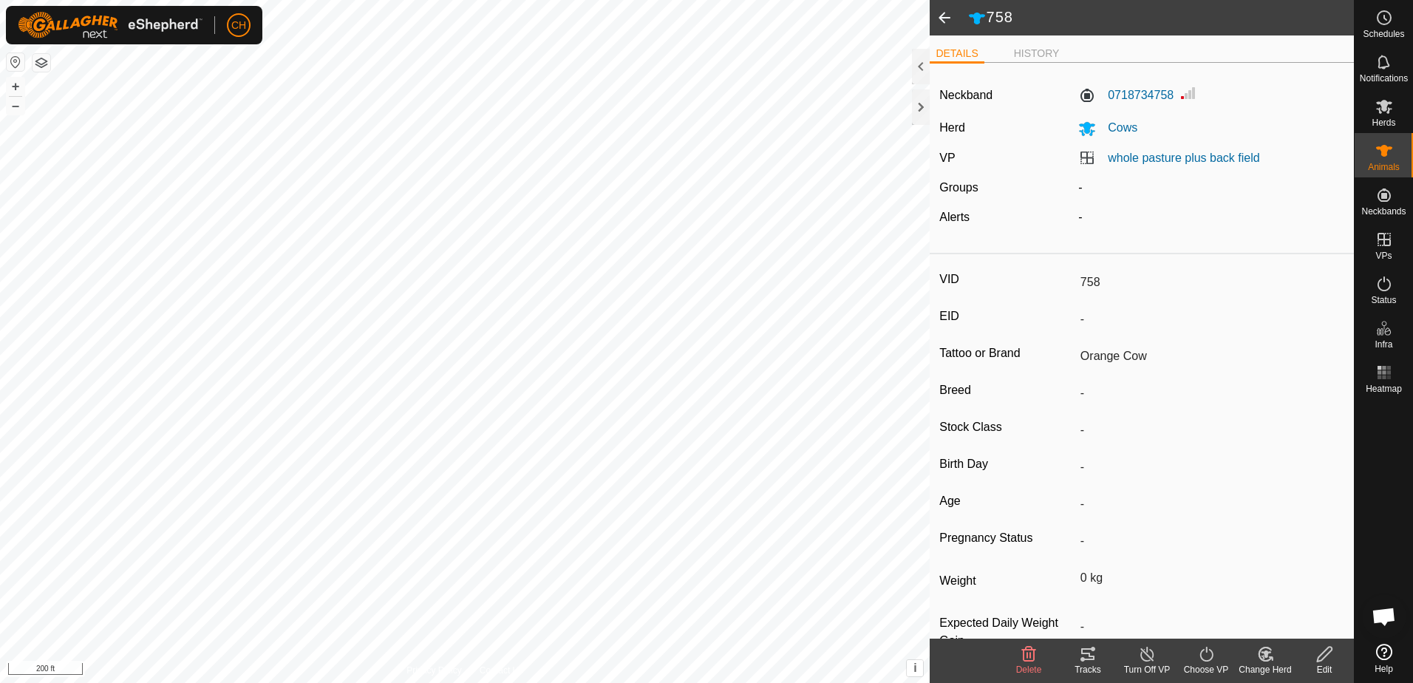
click at [943, 16] on span at bounding box center [945, 17] width 30 height 35
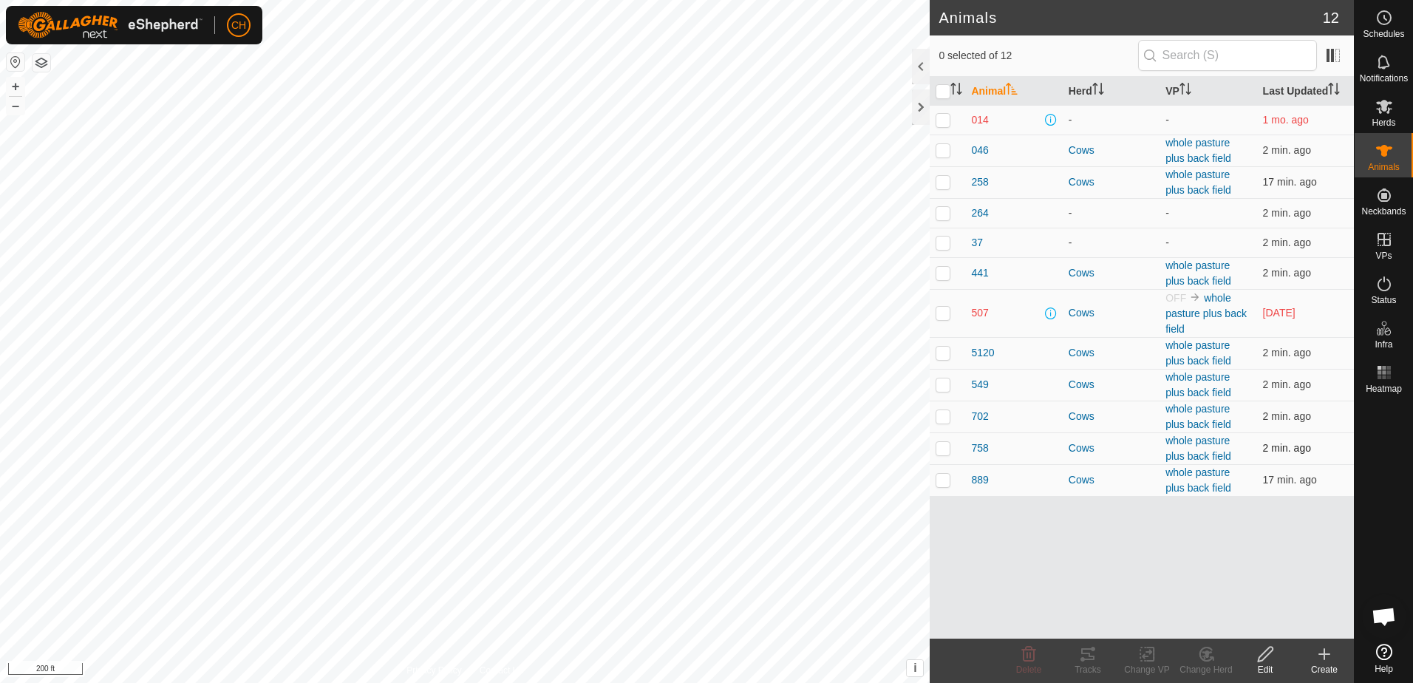
click at [953, 453] on td at bounding box center [947, 448] width 35 height 32
checkbox input "true"
click at [1079, 664] on div "Tracks" at bounding box center [1087, 669] width 59 height 13
